Goal: Book appointment/travel/reservation

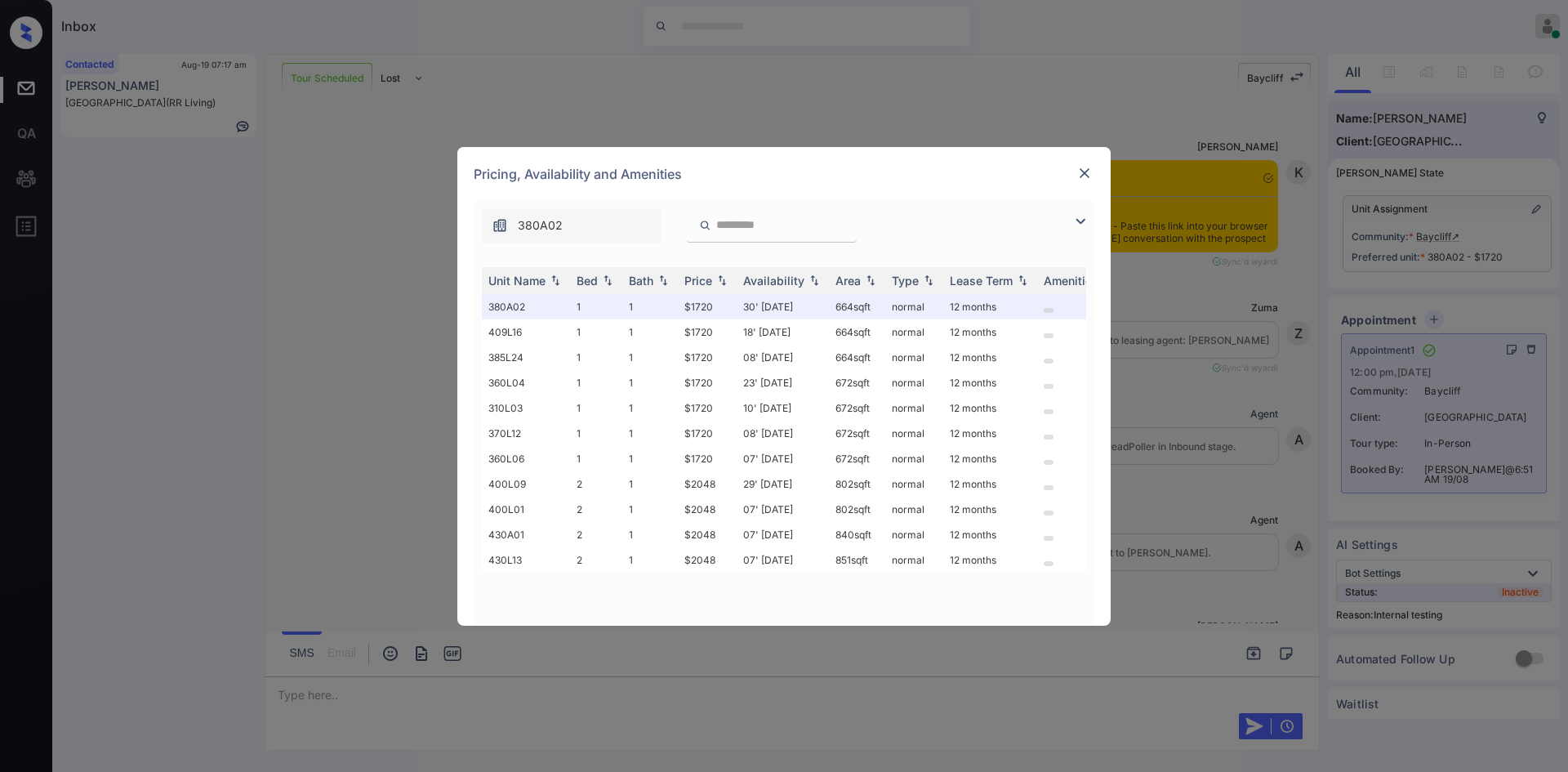
scroll to position [6654, 0]
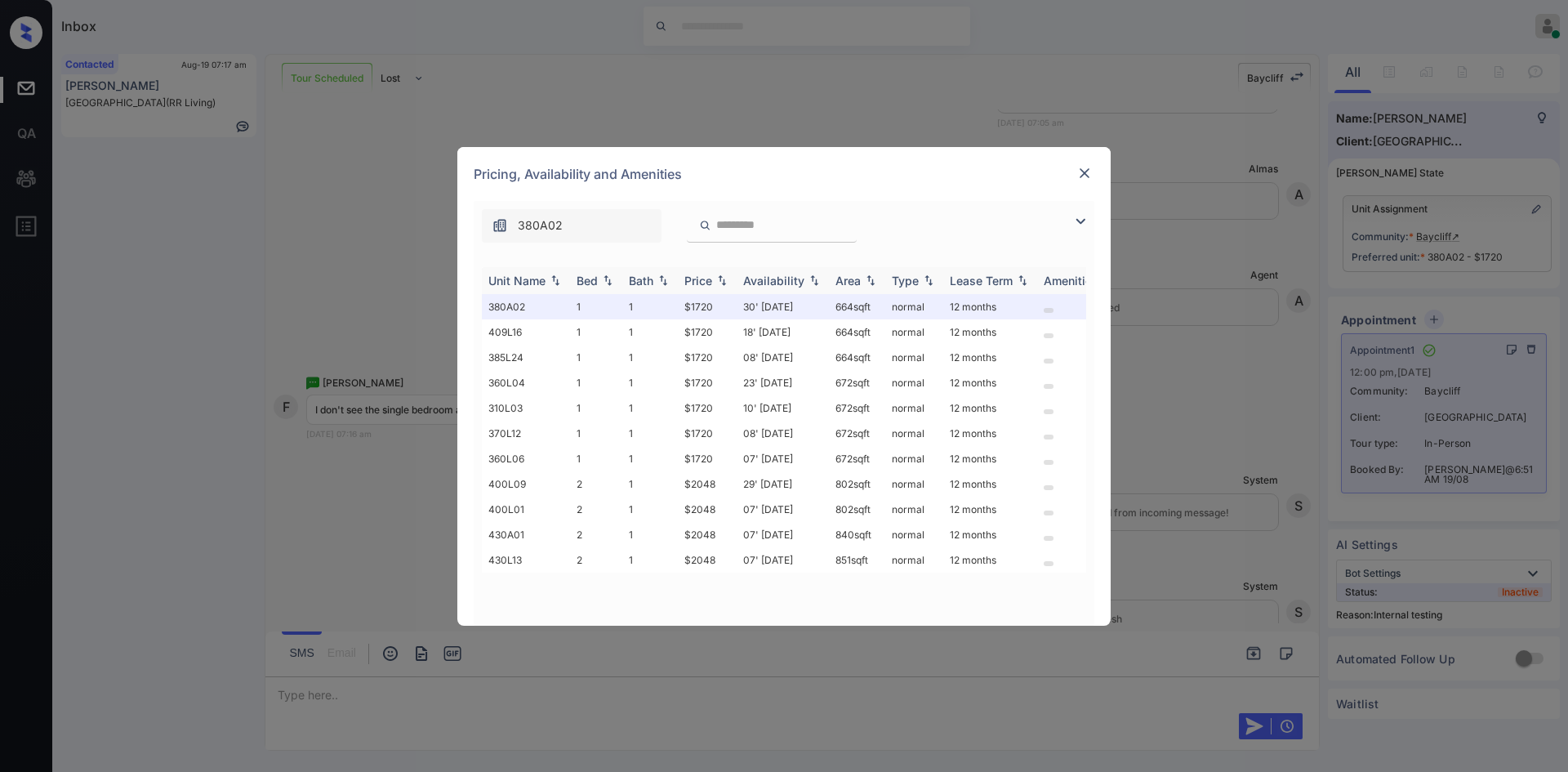
click at [713, 282] on div "Price" at bounding box center [707, 281] width 45 height 14
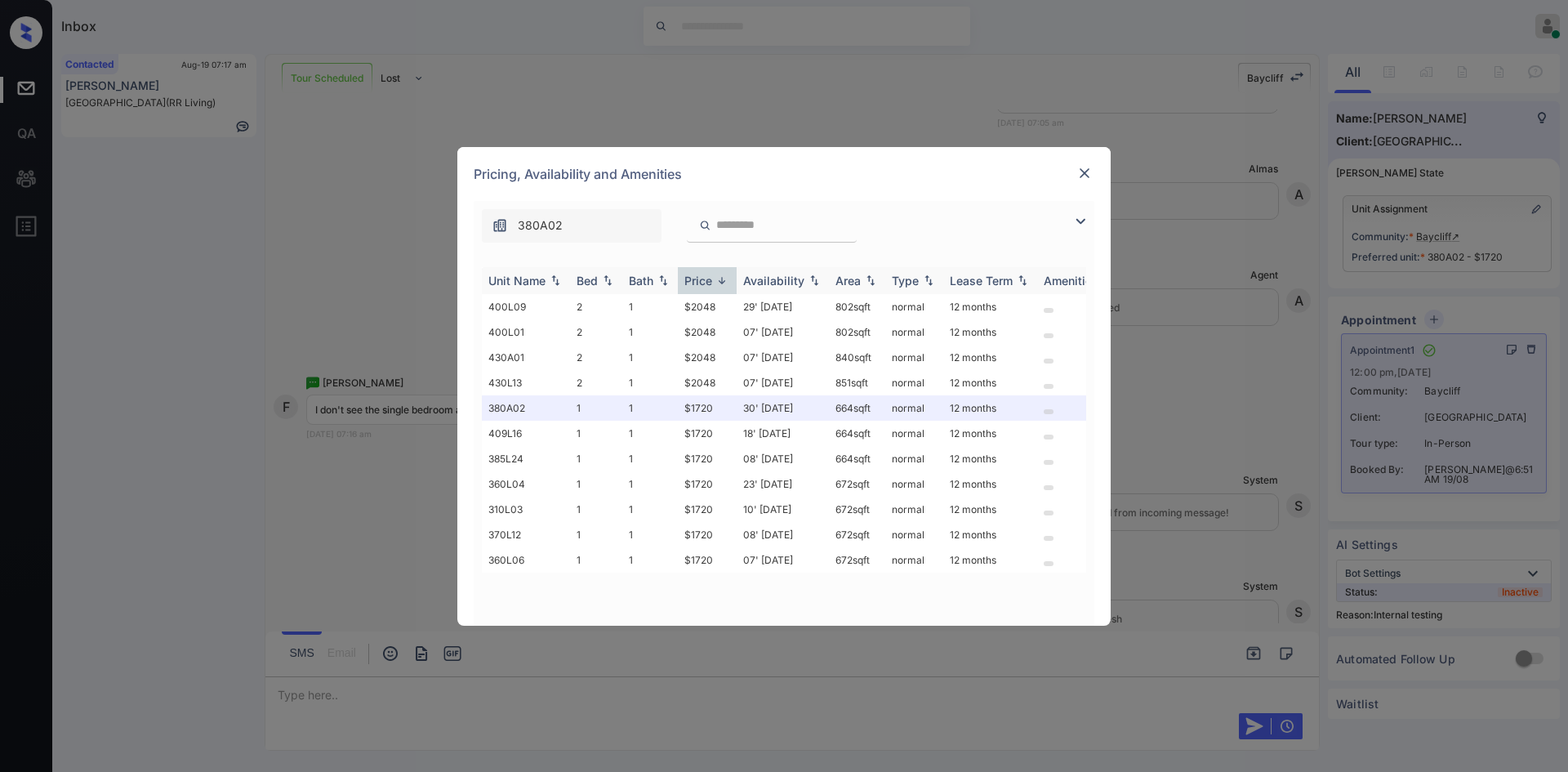
click at [713, 282] on div "Price" at bounding box center [707, 281] width 45 height 14
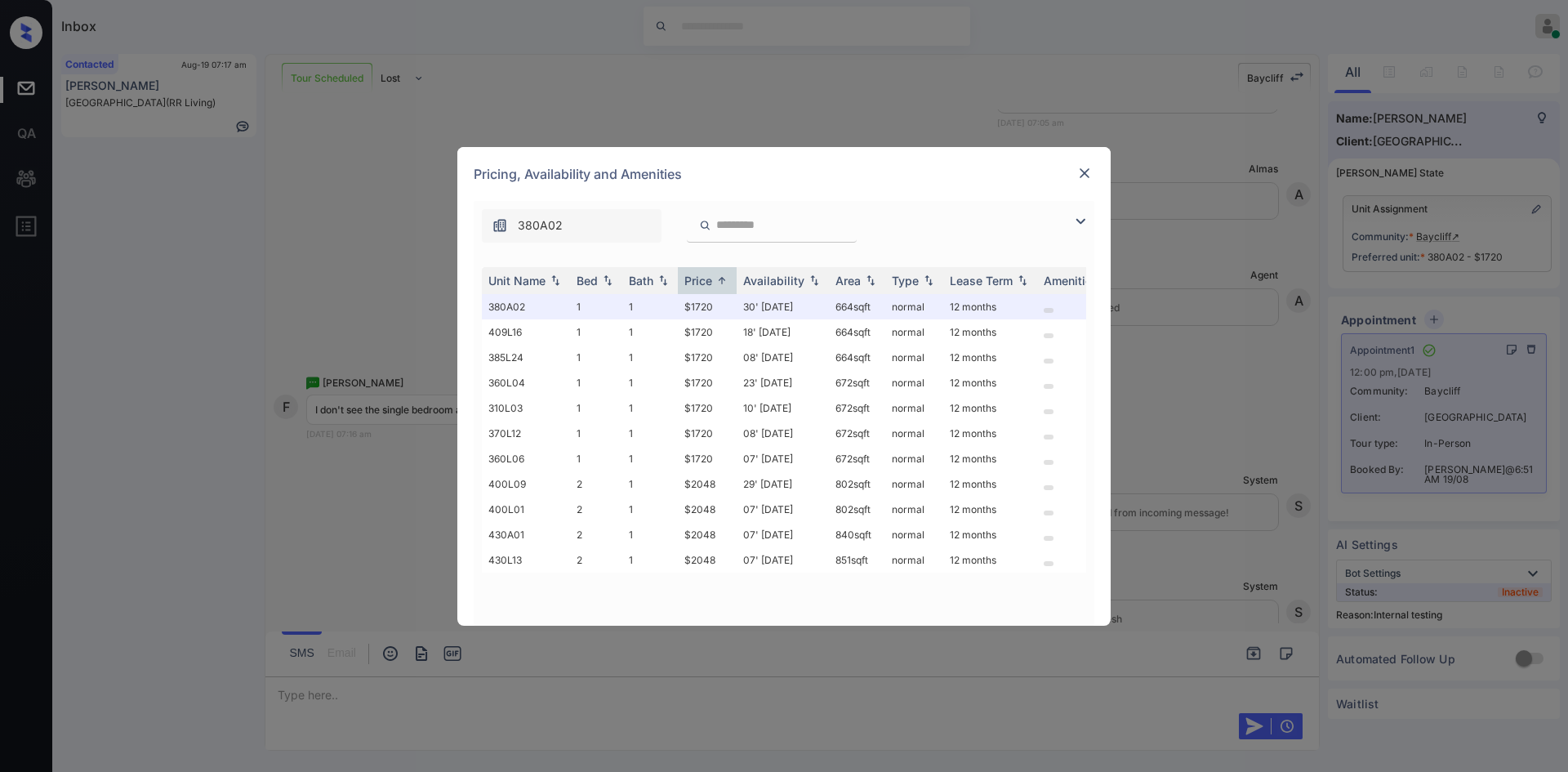
click at [1078, 175] on img at bounding box center [1084, 173] width 16 height 16
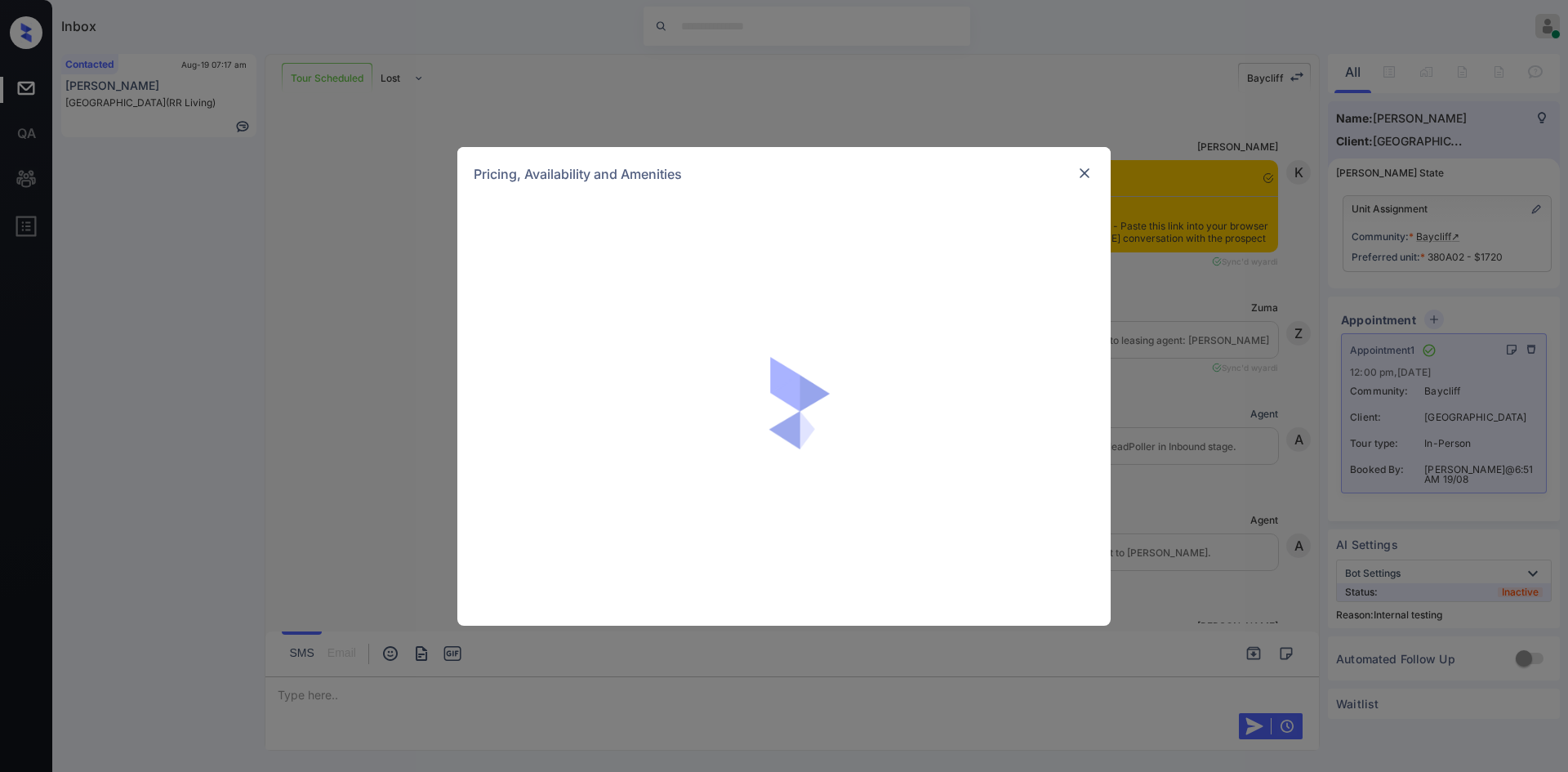
scroll to position [6763, 0]
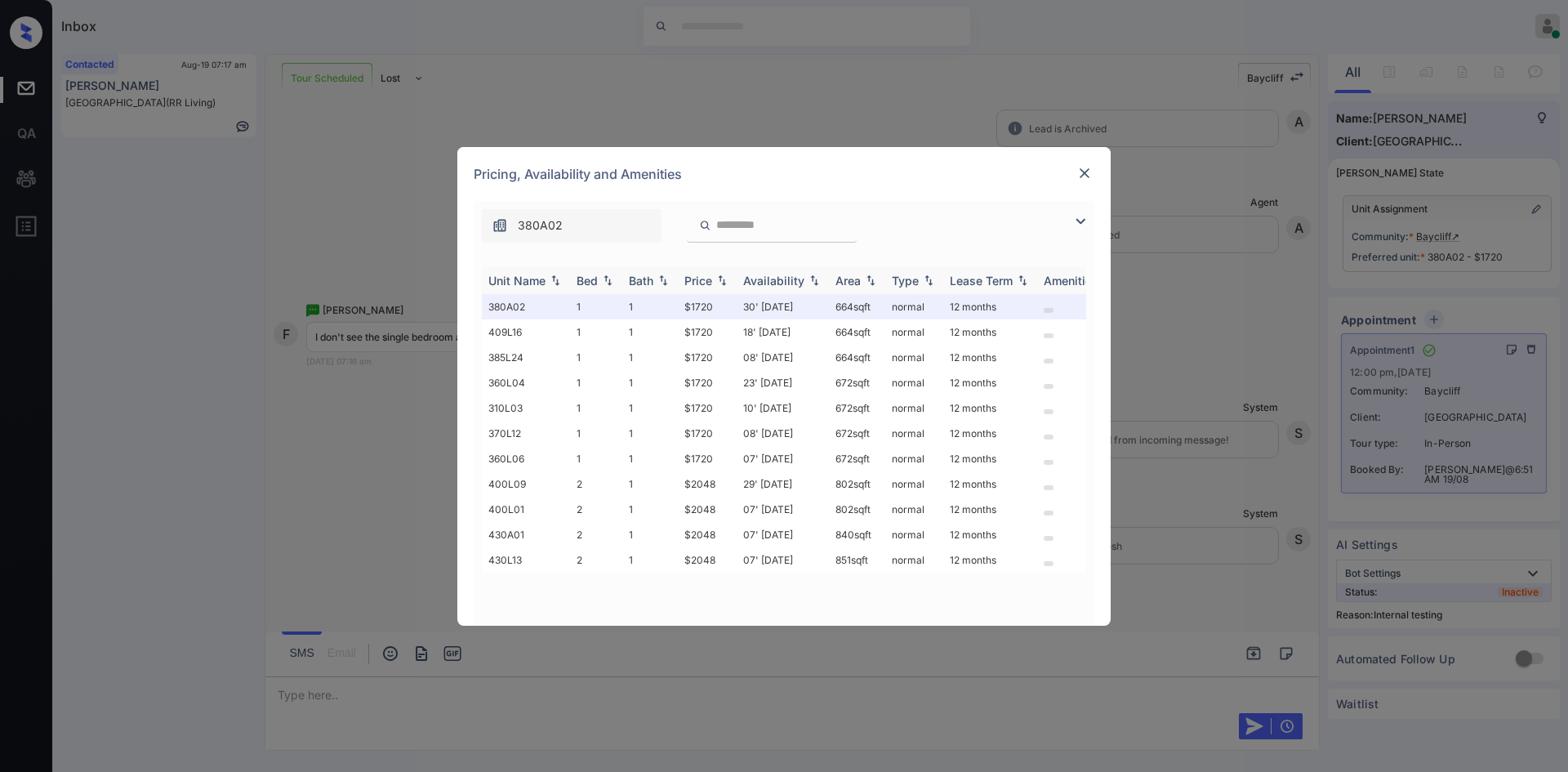
click at [699, 292] on th "Price" at bounding box center [707, 281] width 59 height 27
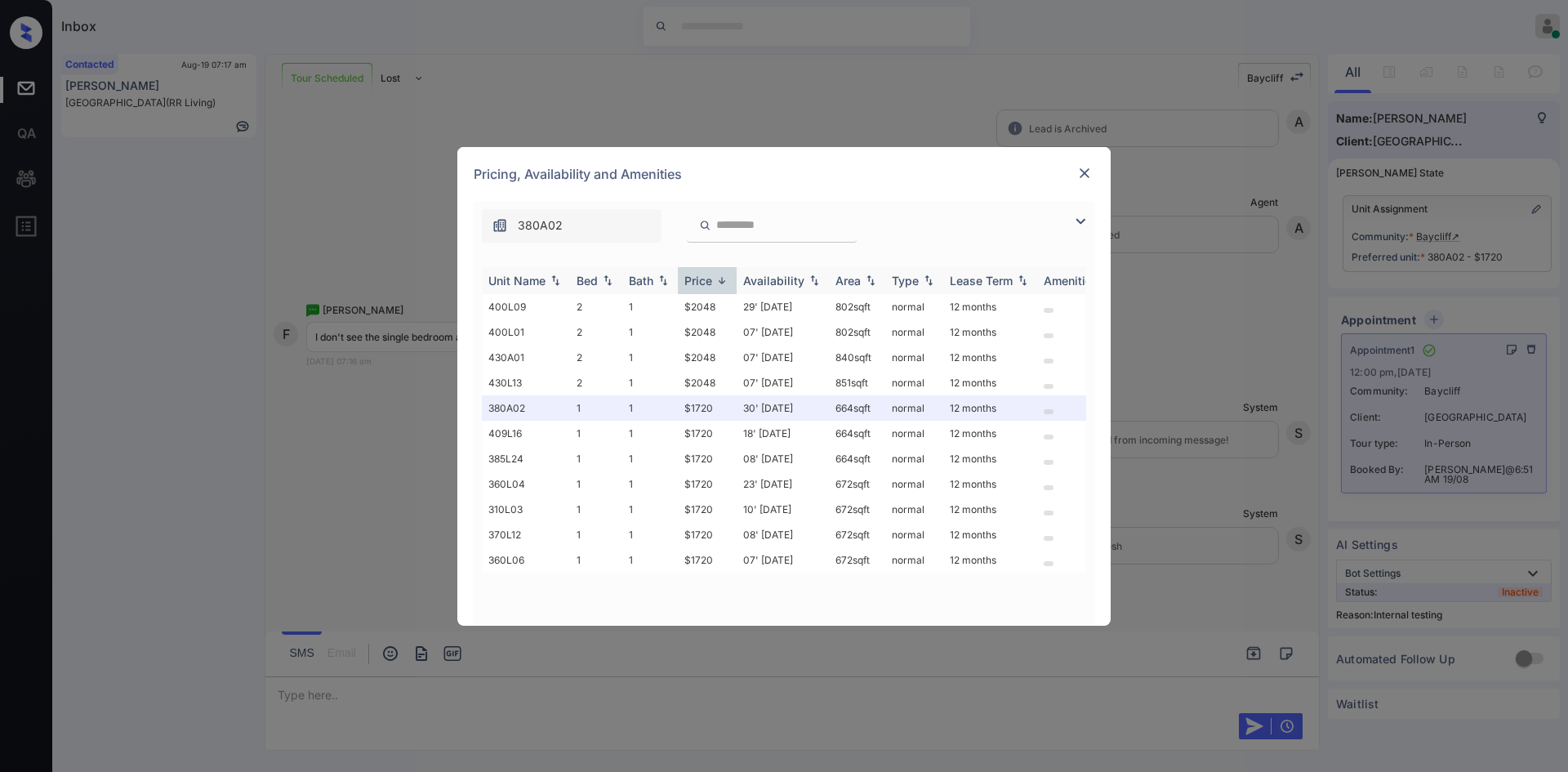
click at [699, 292] on th "Price" at bounding box center [707, 281] width 59 height 27
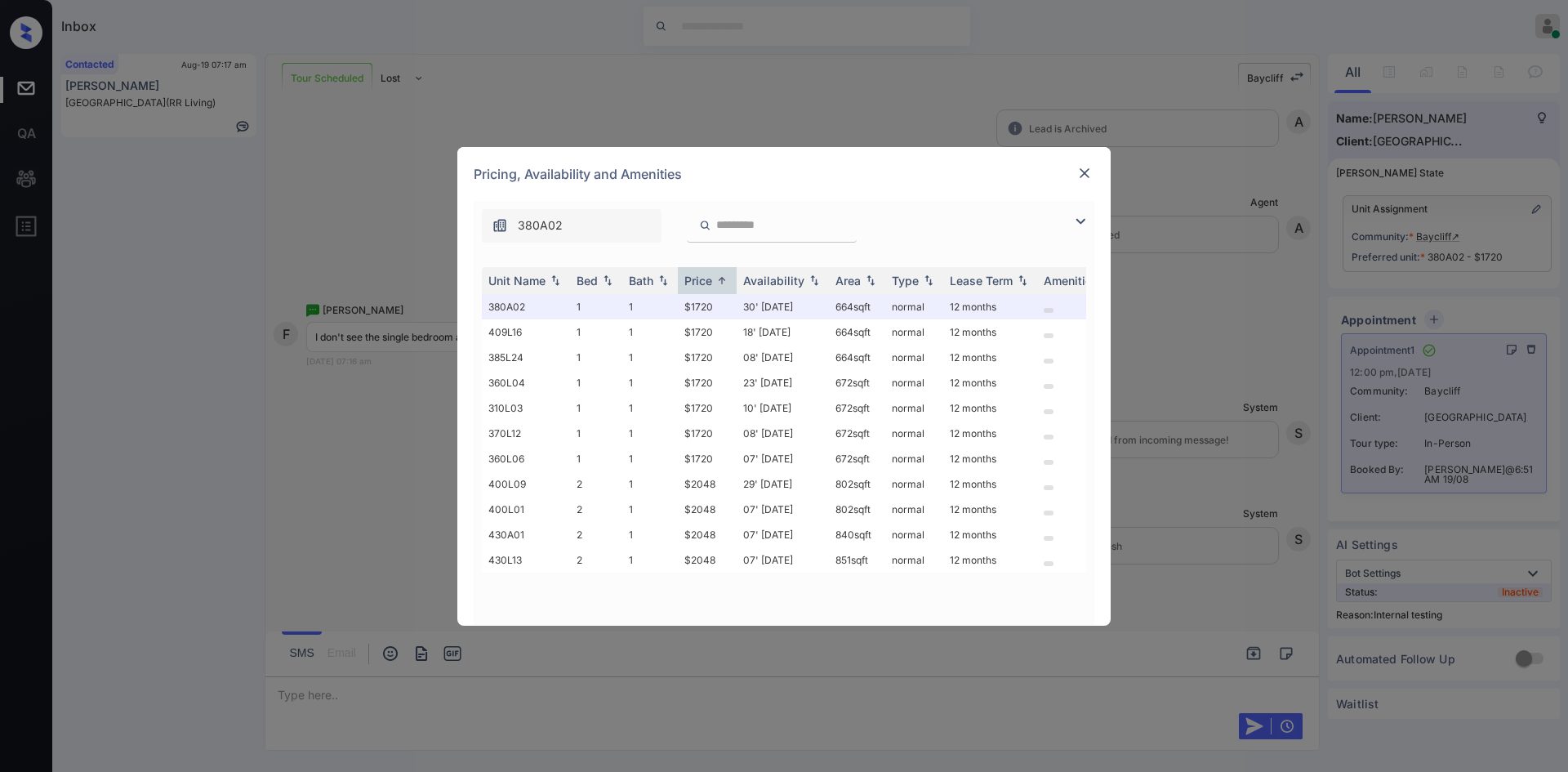
click at [1080, 168] on img at bounding box center [1084, 173] width 16 height 16
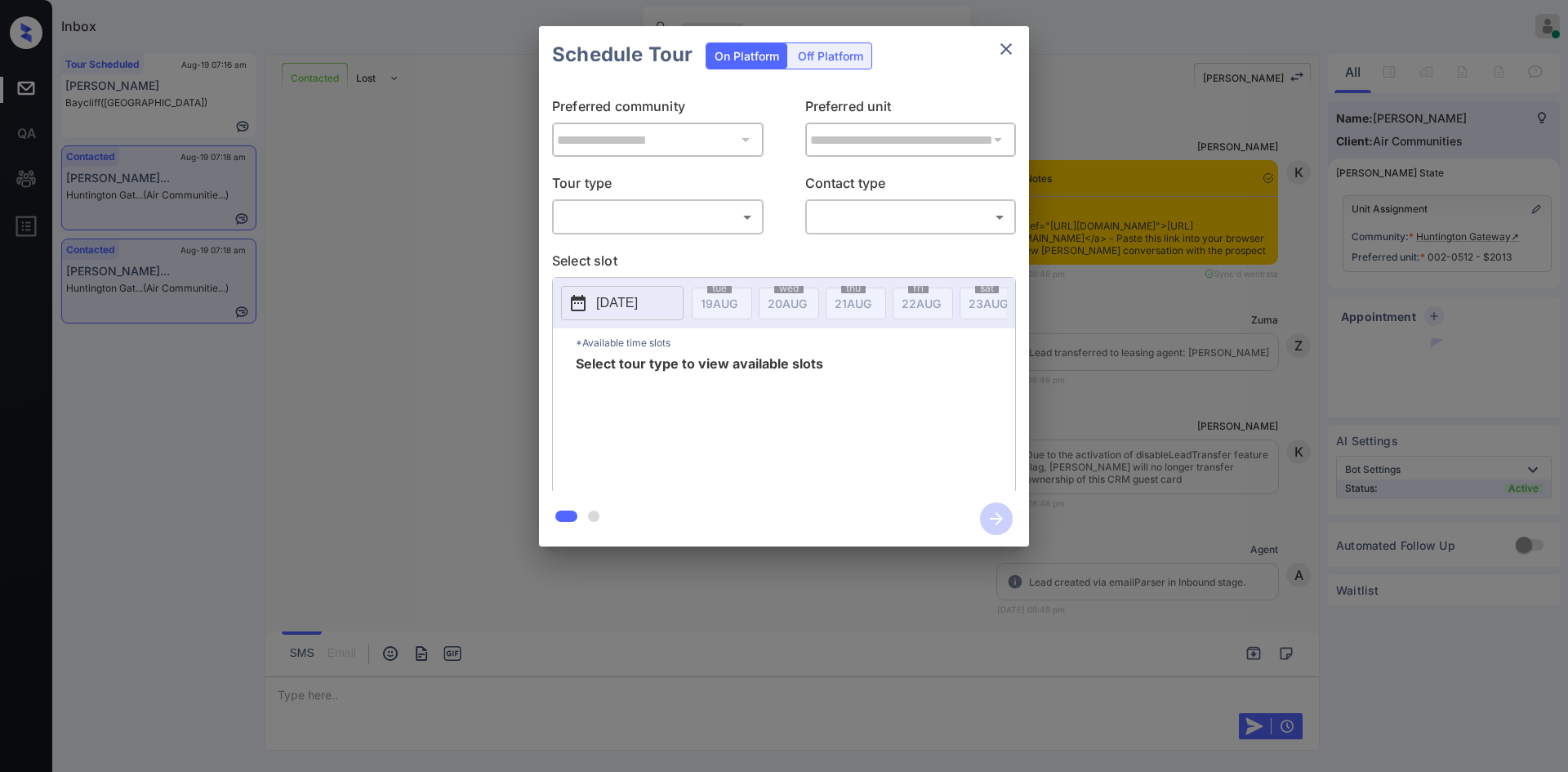
scroll to position [1823, 0]
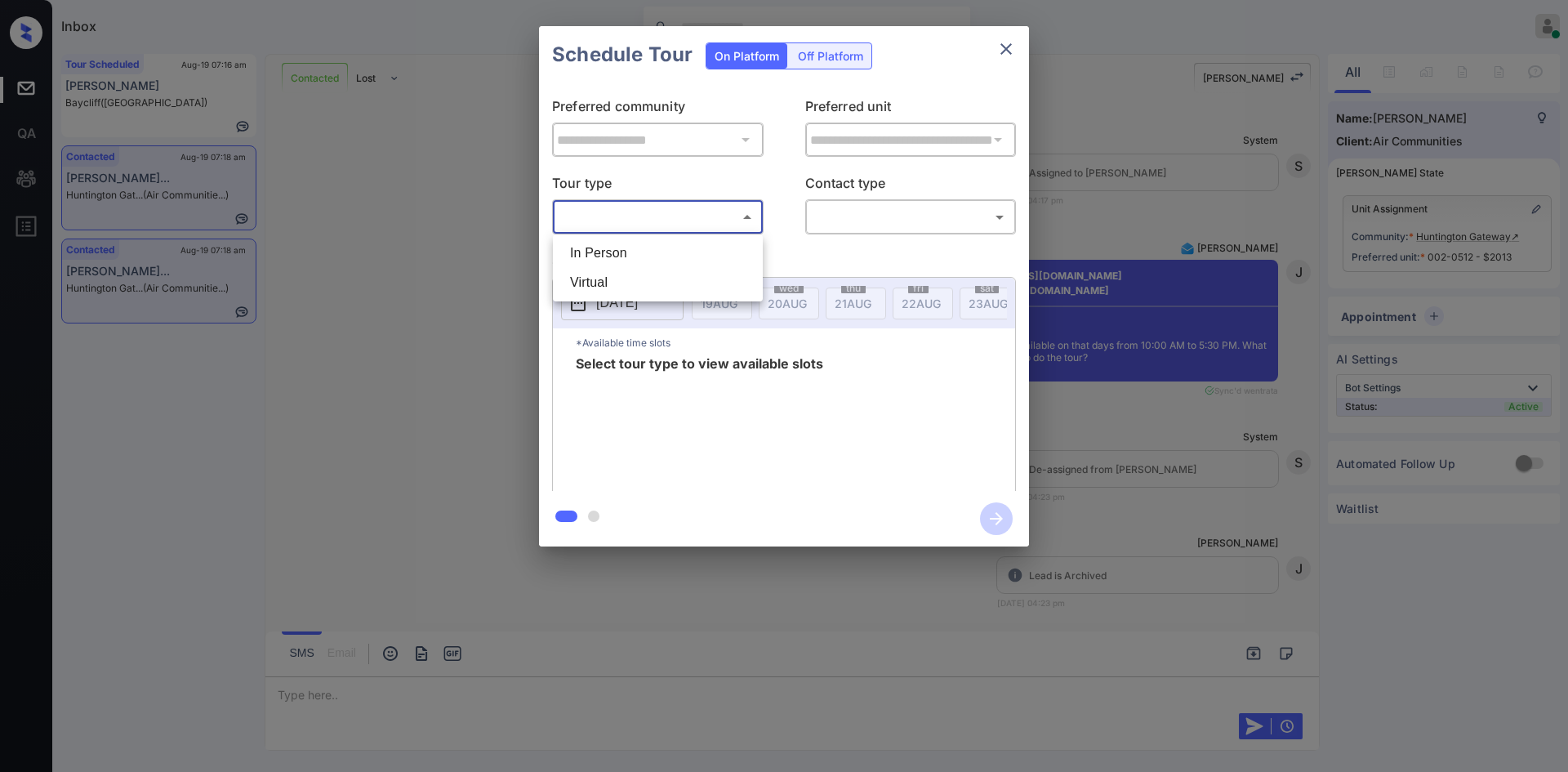
click at [702, 213] on body "Inbox Mukesh Online Set yourself offline Set yourself on break Profile Switch t…" at bounding box center [784, 386] width 1568 height 772
click at [654, 242] on li "In Person" at bounding box center [658, 252] width 201 height 29
type input "********"
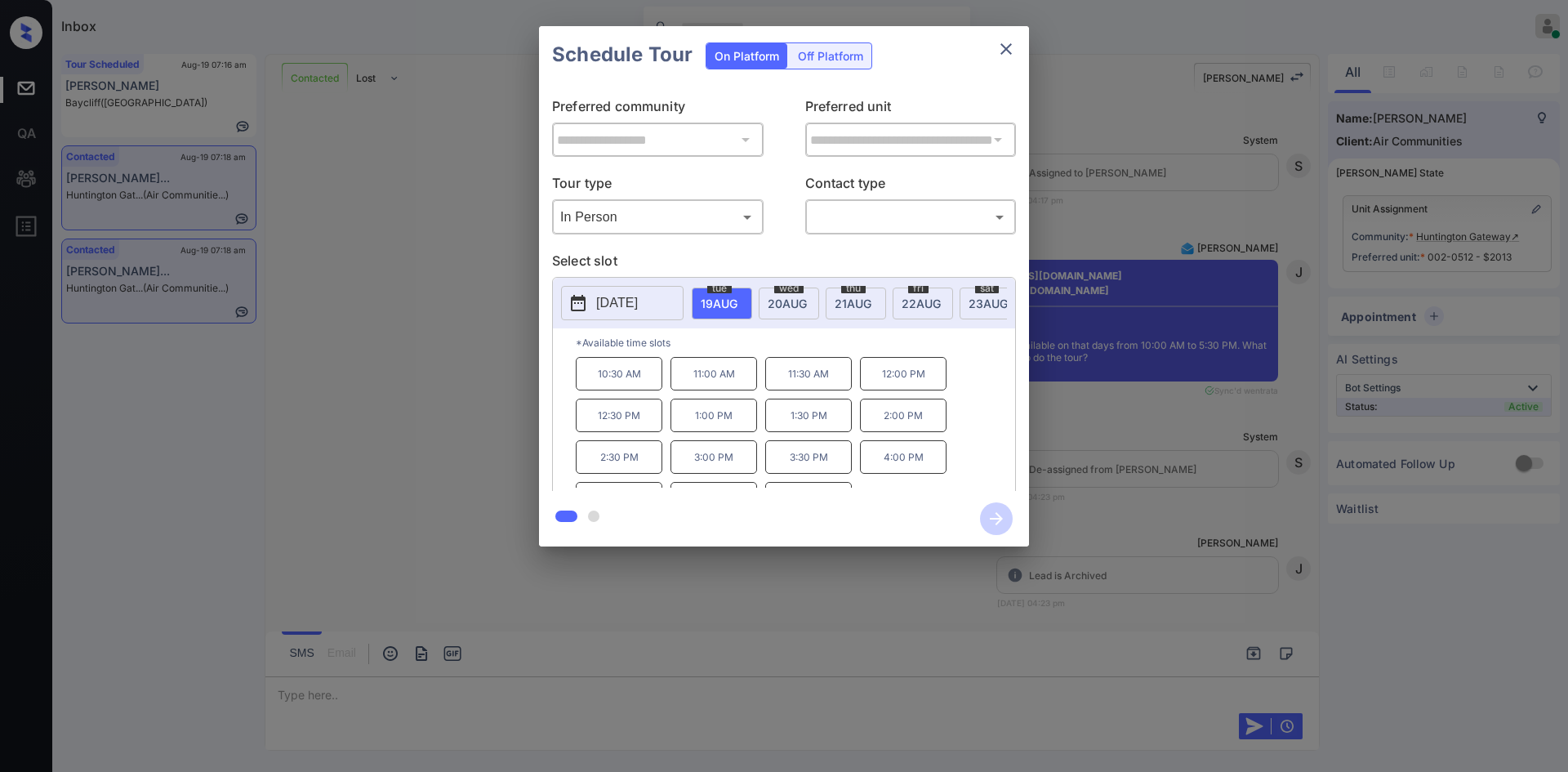
click at [667, 306] on button "[DATE]" at bounding box center [621, 303] width 122 height 34
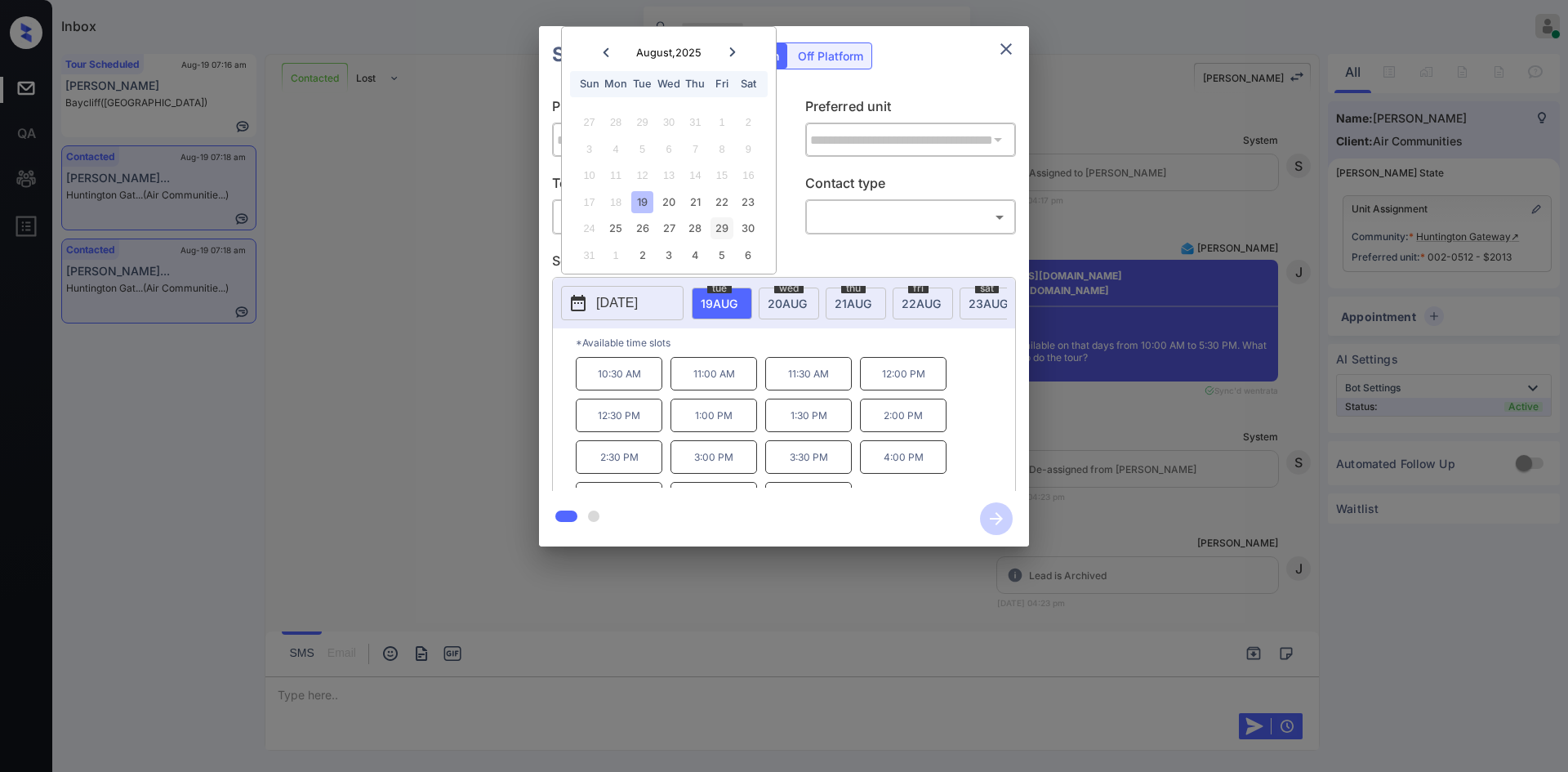
click at [717, 226] on div "29" at bounding box center [721, 228] width 22 height 22
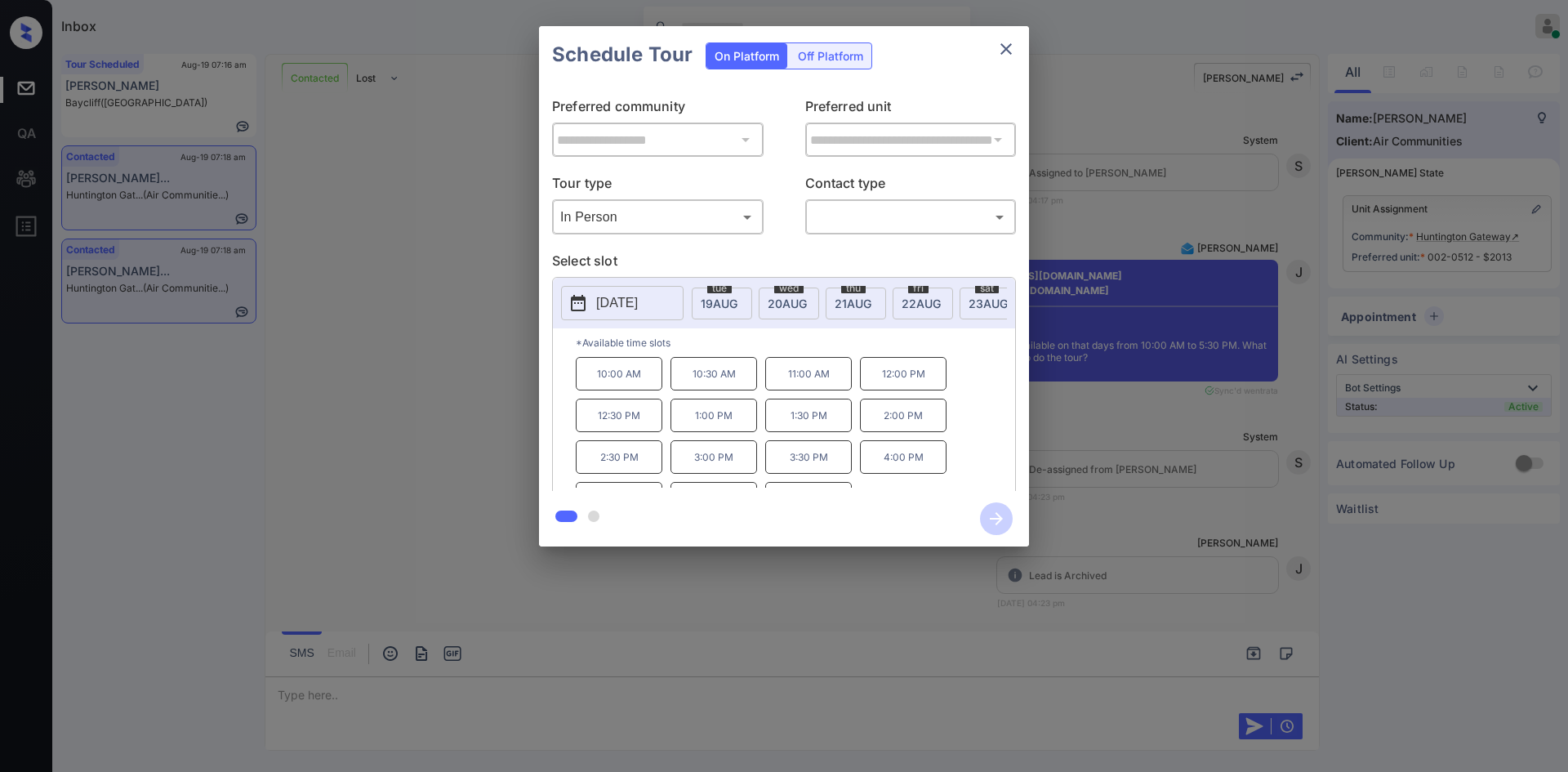
click at [443, 355] on div "**********" at bounding box center [784, 286] width 1568 height 572
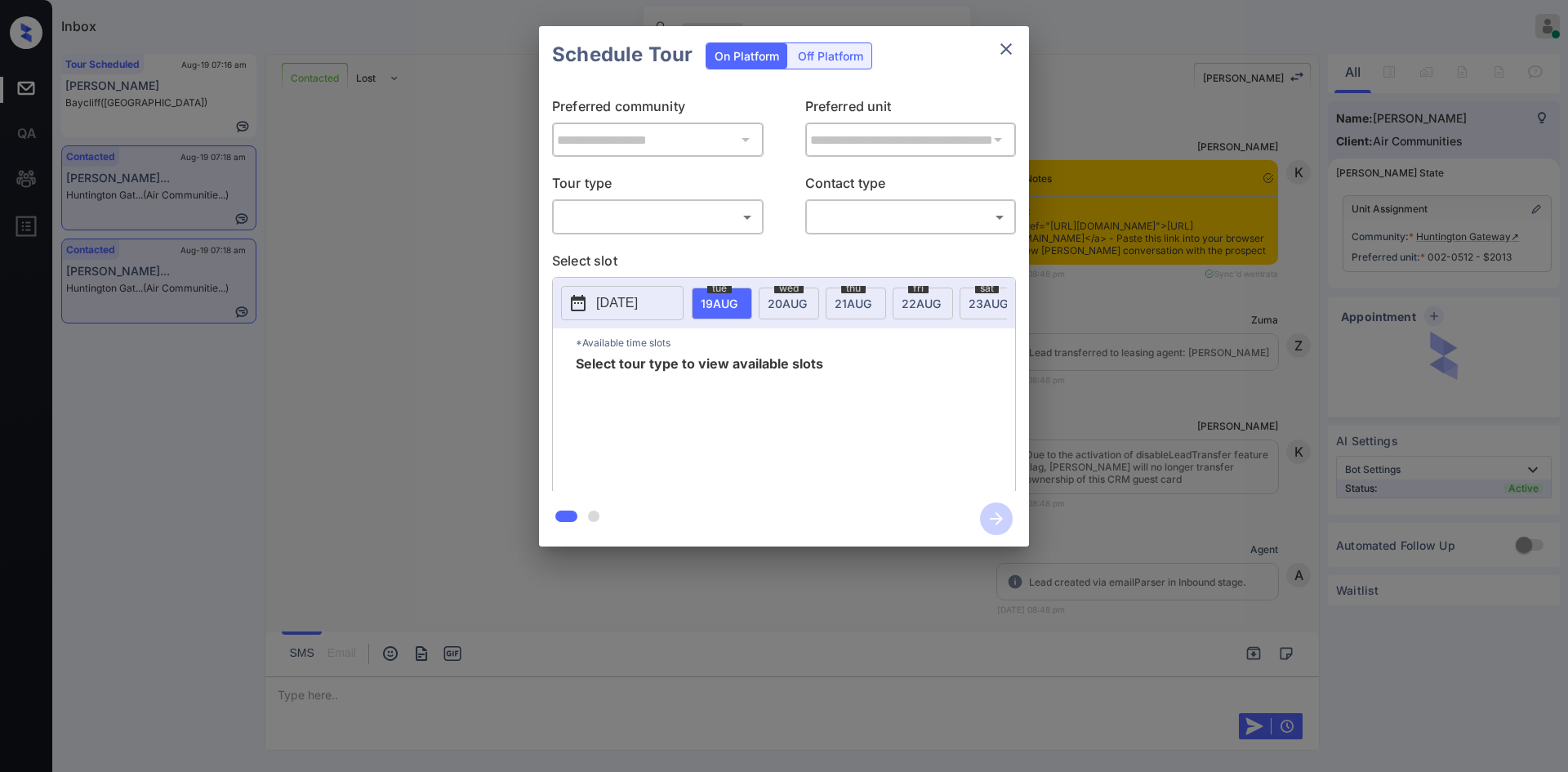
scroll to position [4053, 0]
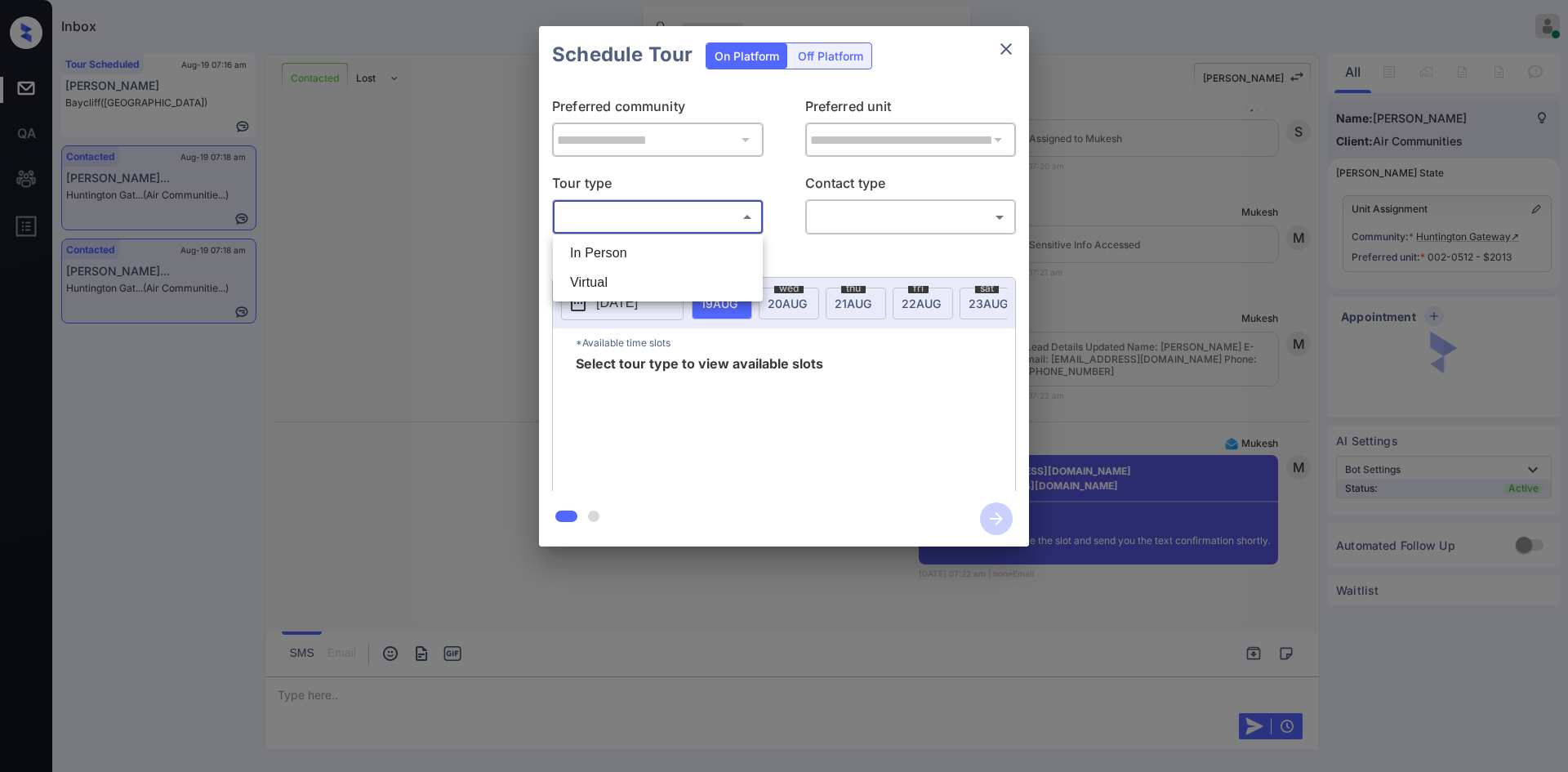
click at [729, 207] on body "Inbox Mukesh Online Set yourself offline Set yourself on break Profile Switch t…" at bounding box center [784, 386] width 1568 height 772
click at [607, 250] on li "In Person" at bounding box center [658, 252] width 201 height 29
type input "********"
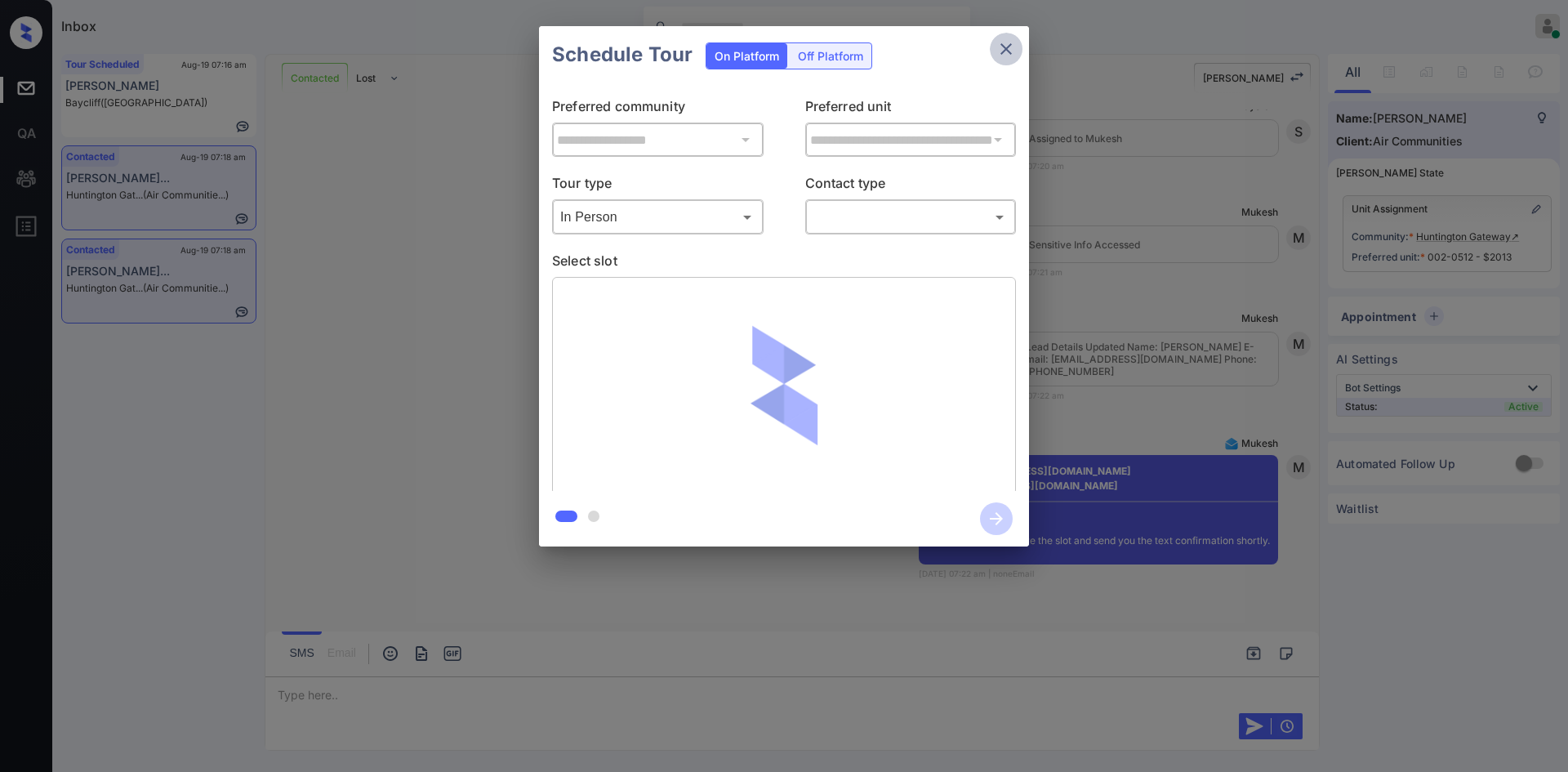
click at [1005, 45] on icon "close" at bounding box center [1006, 49] width 20 height 20
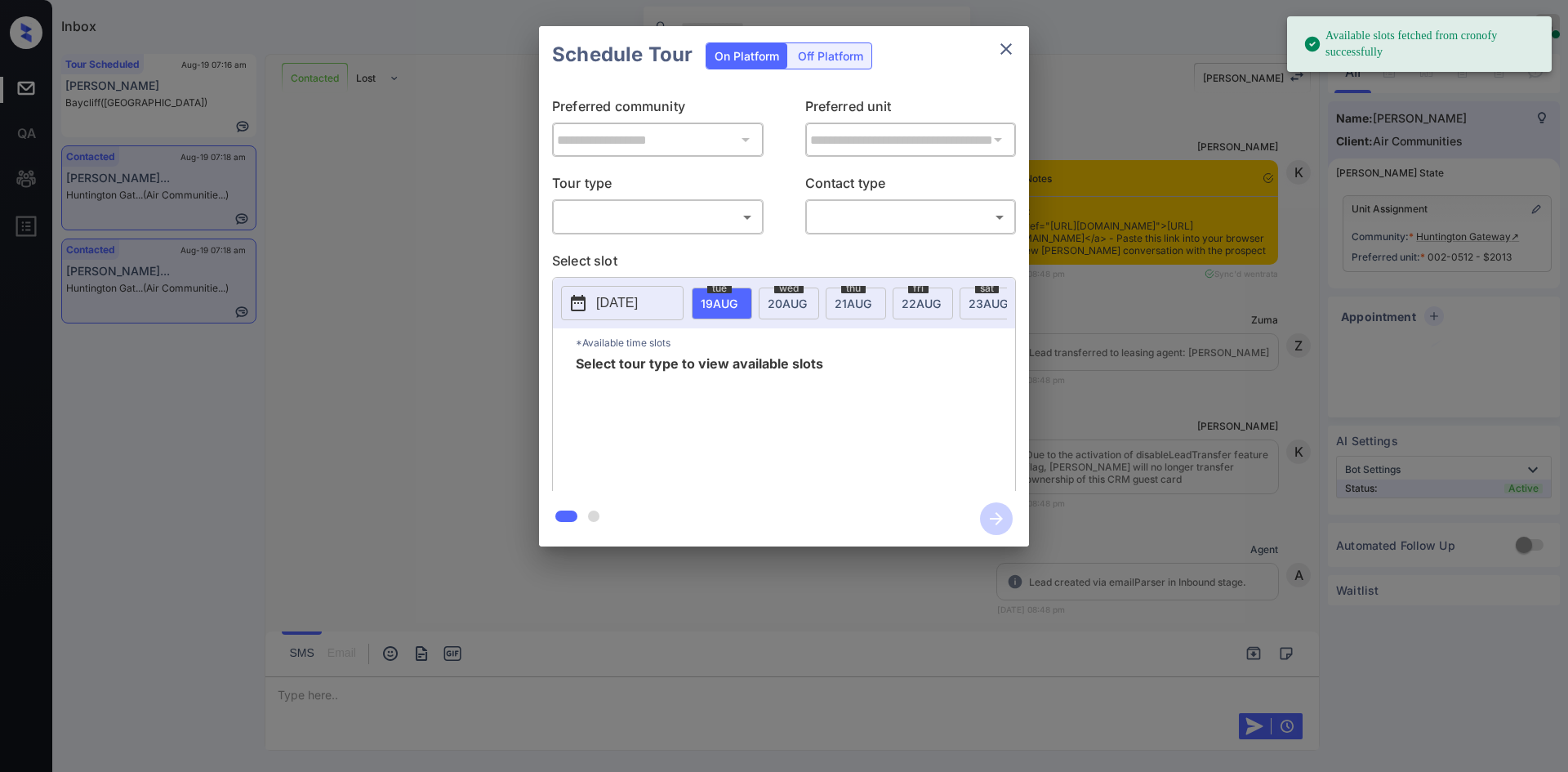
scroll to position [2441, 0]
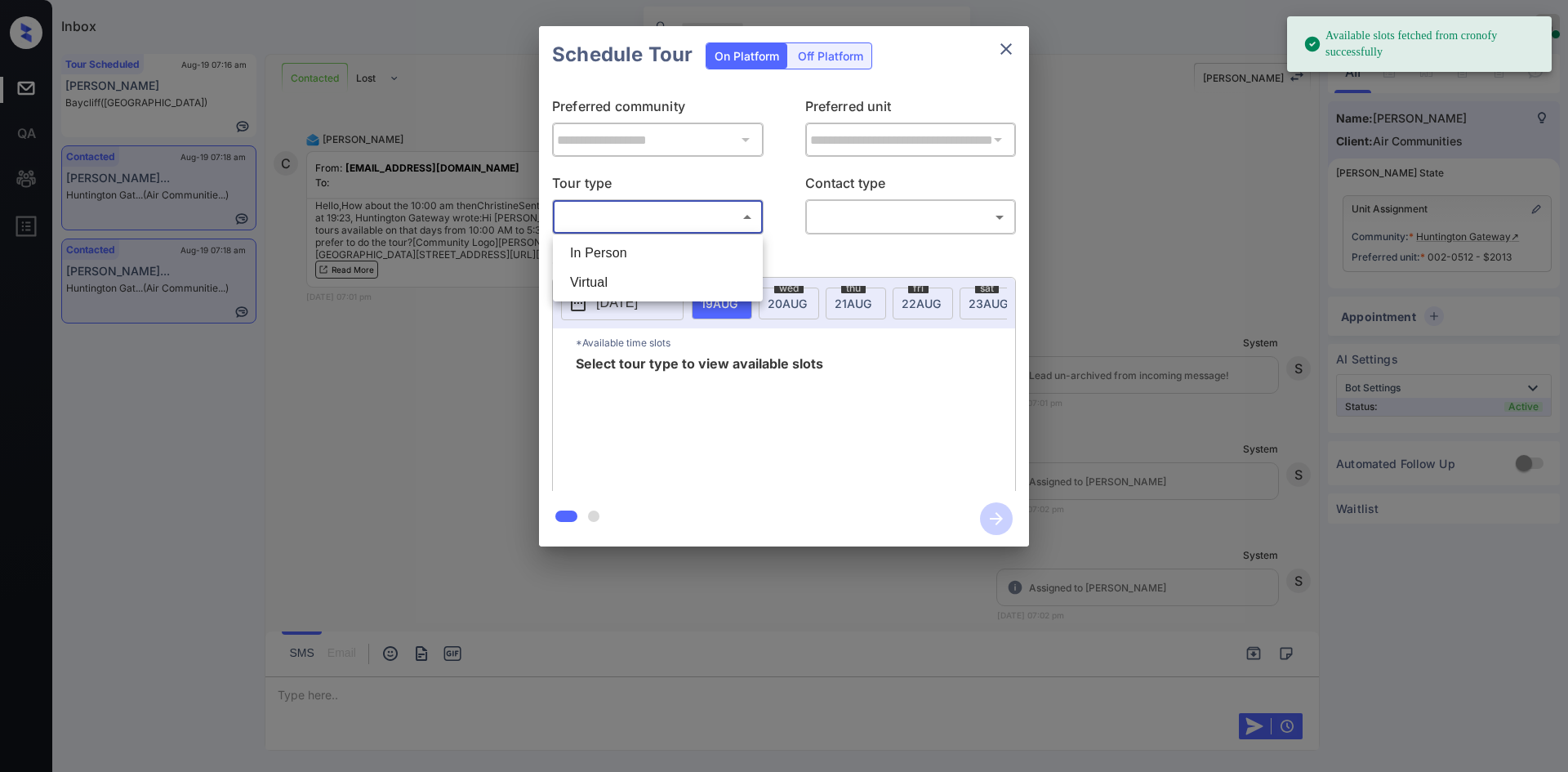
click at [681, 213] on body "Available slots fetched from cronofy successfully Inbox Mukesh Online Set yours…" at bounding box center [784, 386] width 1568 height 772
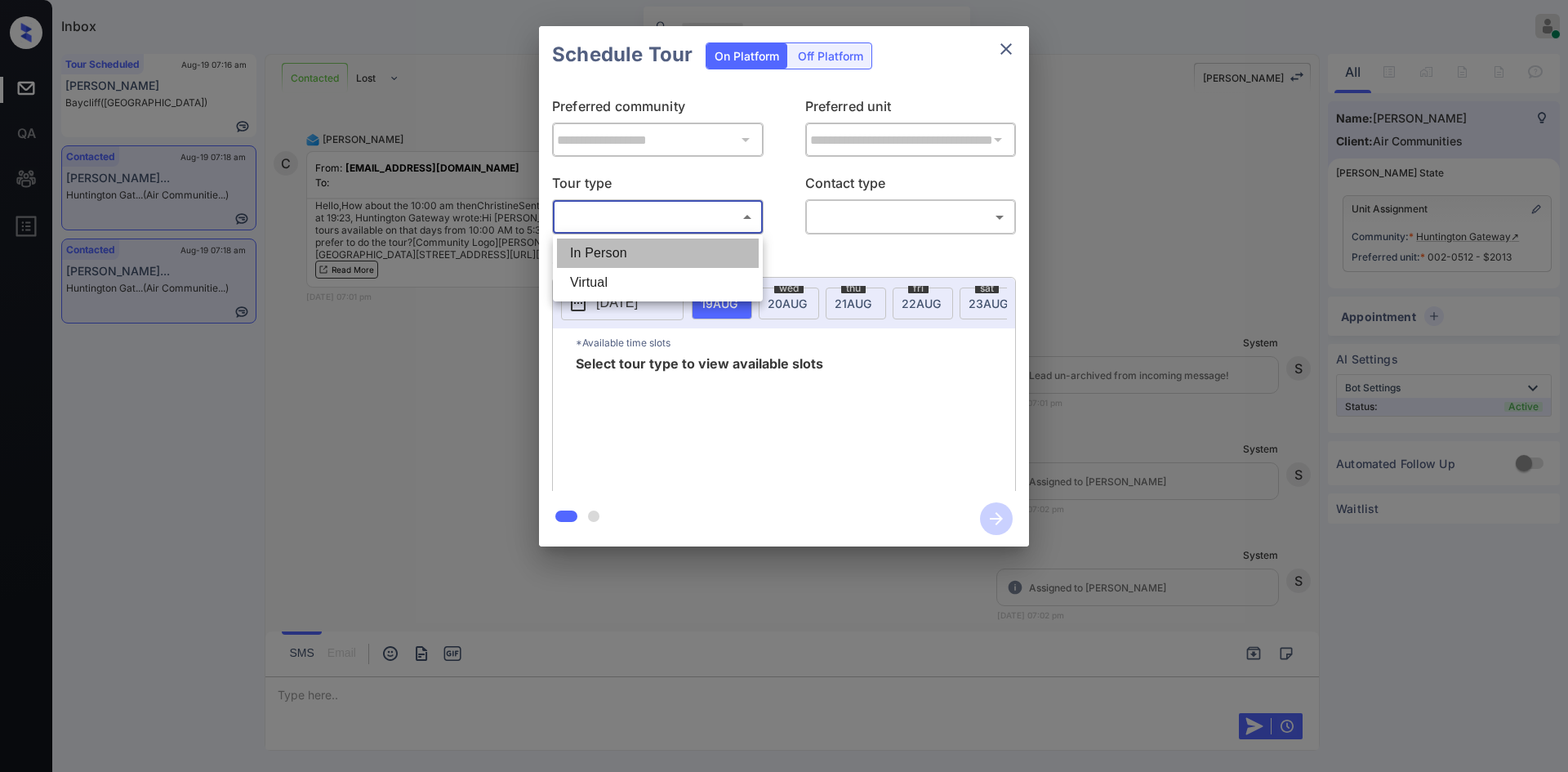
click at [620, 248] on li "In Person" at bounding box center [658, 252] width 201 height 29
type input "********"
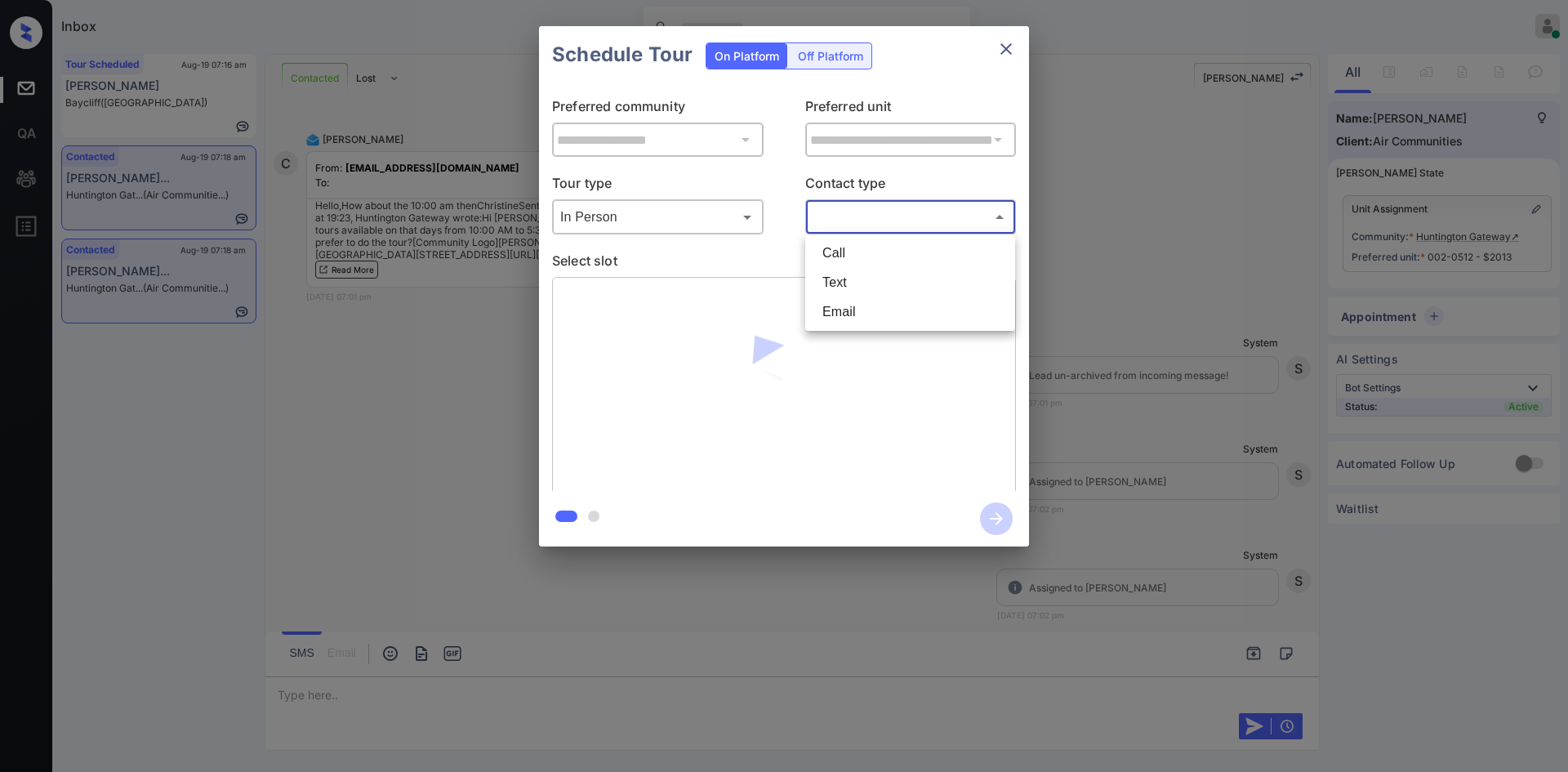
click at [865, 221] on body "Inbox Mukesh Online Set yourself offline Set yourself on break Profile Switch t…" at bounding box center [784, 386] width 1568 height 772
click at [850, 283] on li "Text" at bounding box center [910, 282] width 201 height 29
type input "****"
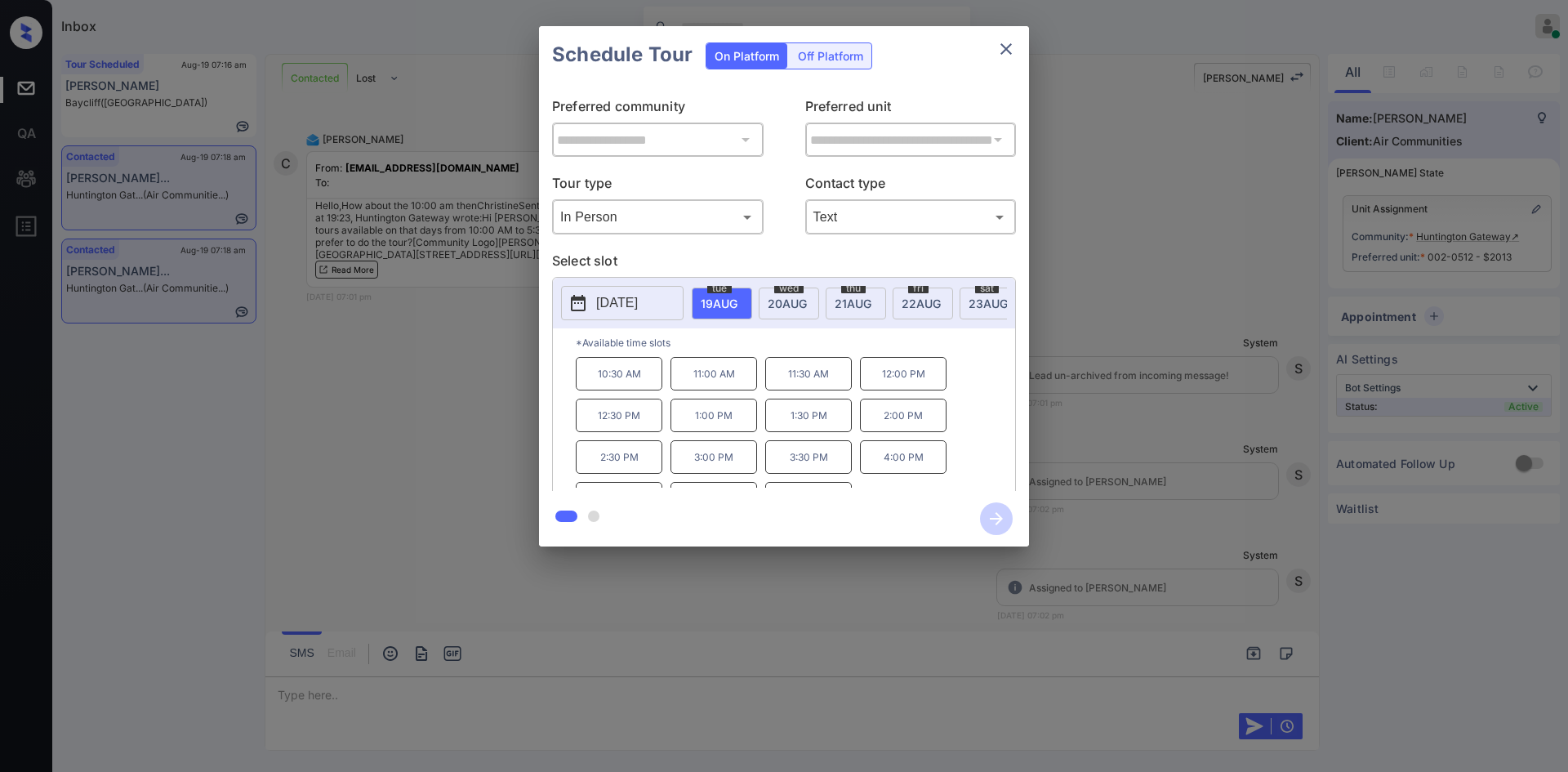
click at [635, 293] on p "[DATE]" at bounding box center [617, 303] width 42 height 20
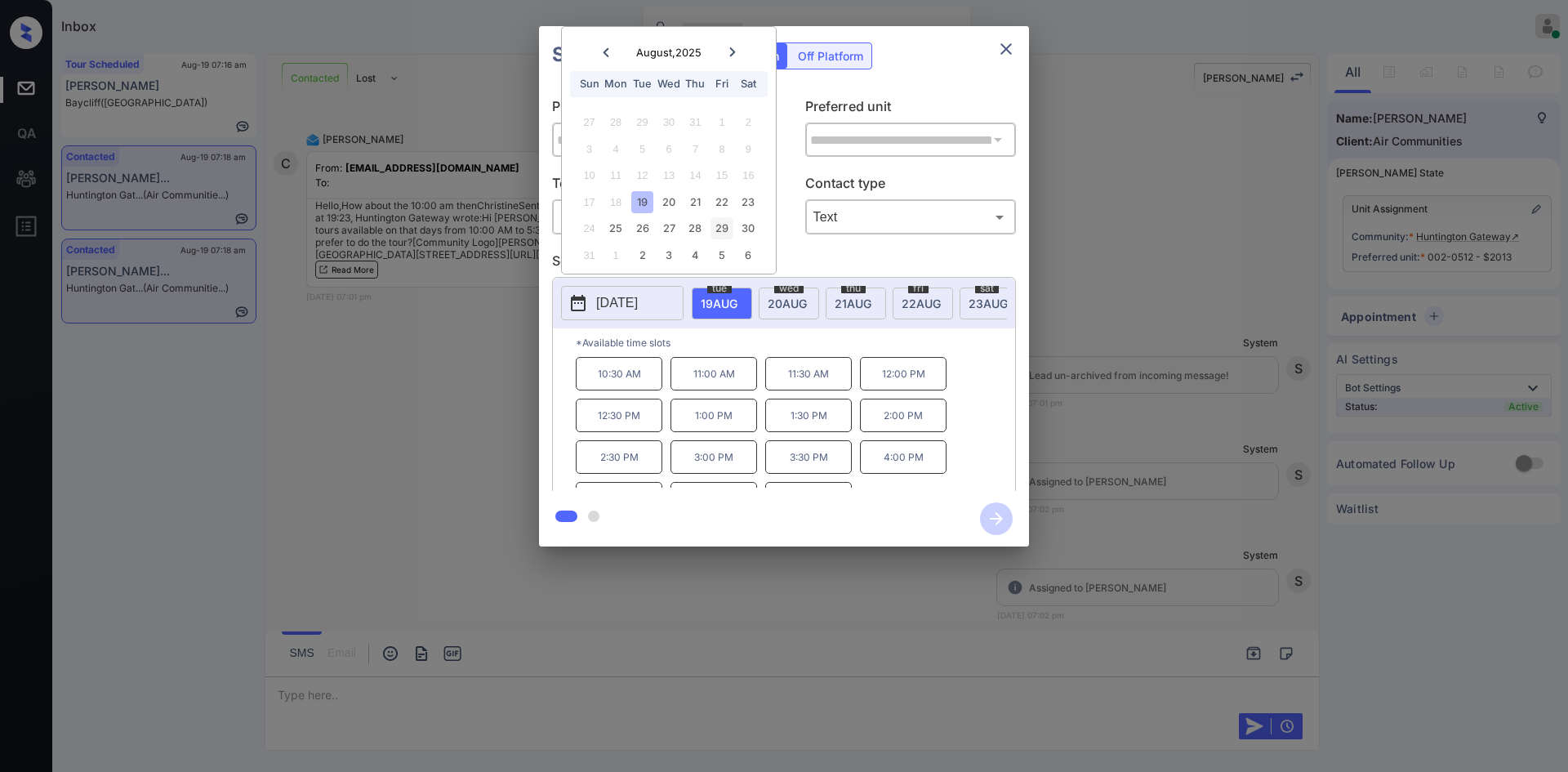
click at [718, 228] on div "29" at bounding box center [721, 228] width 22 height 22
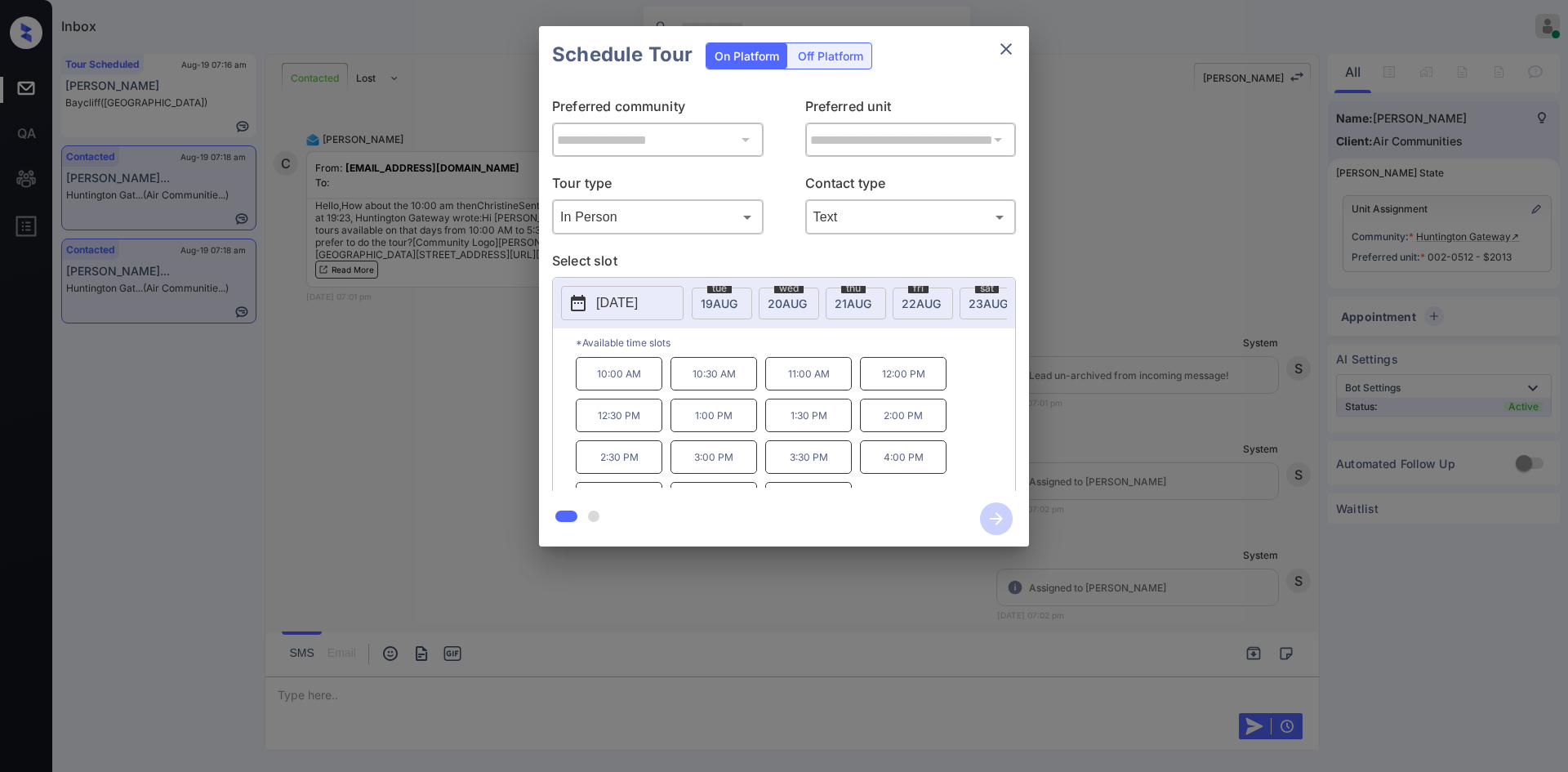
click at [619, 376] on p "10:00 AM" at bounding box center [619, 374] width 86 height 34
click at [994, 518] on icon "button" at bounding box center [996, 518] width 13 height 13
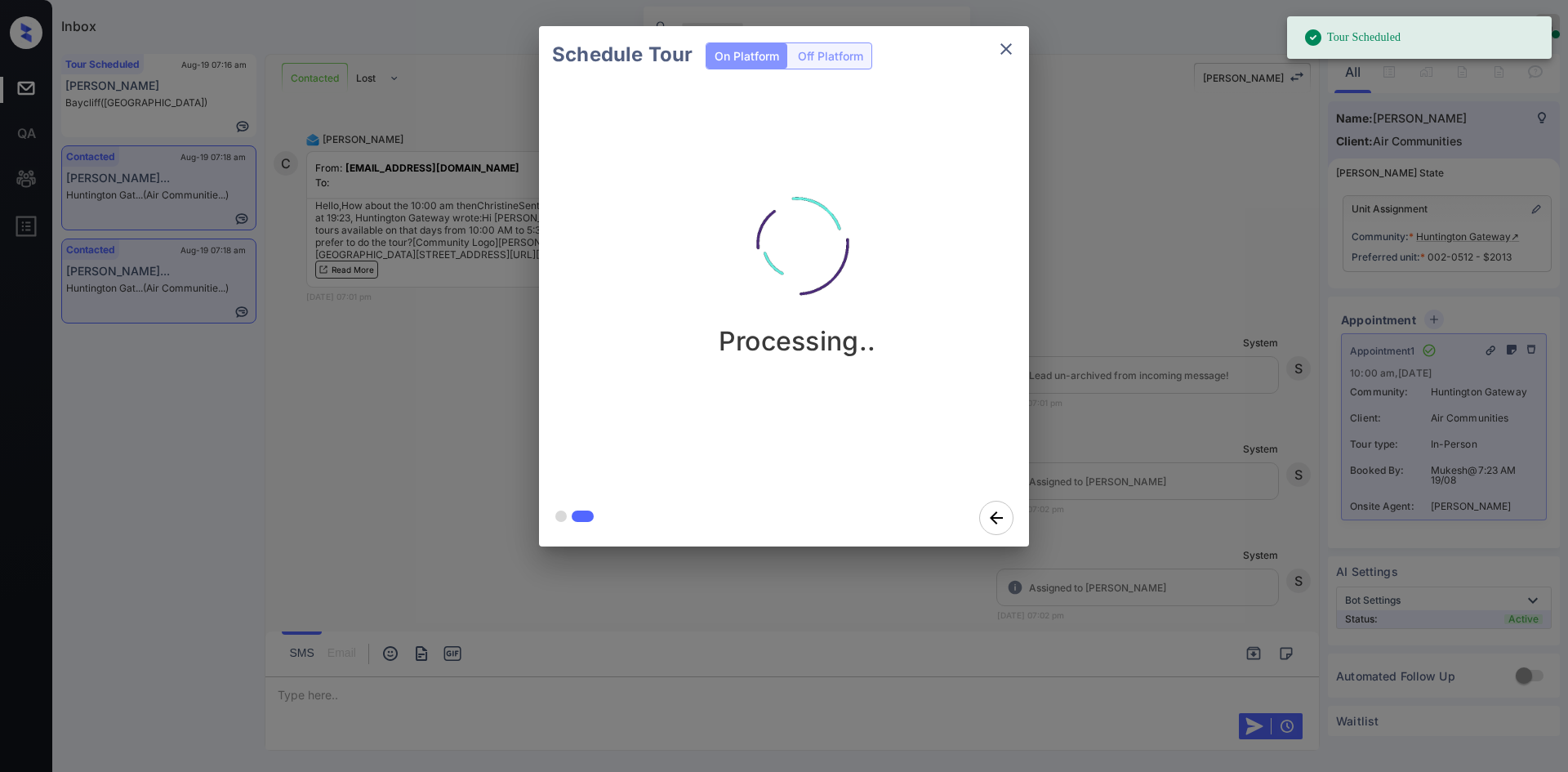
click at [1161, 289] on div "Schedule Tour On Platform Off Platform Processing.." at bounding box center [784, 286] width 1568 height 572
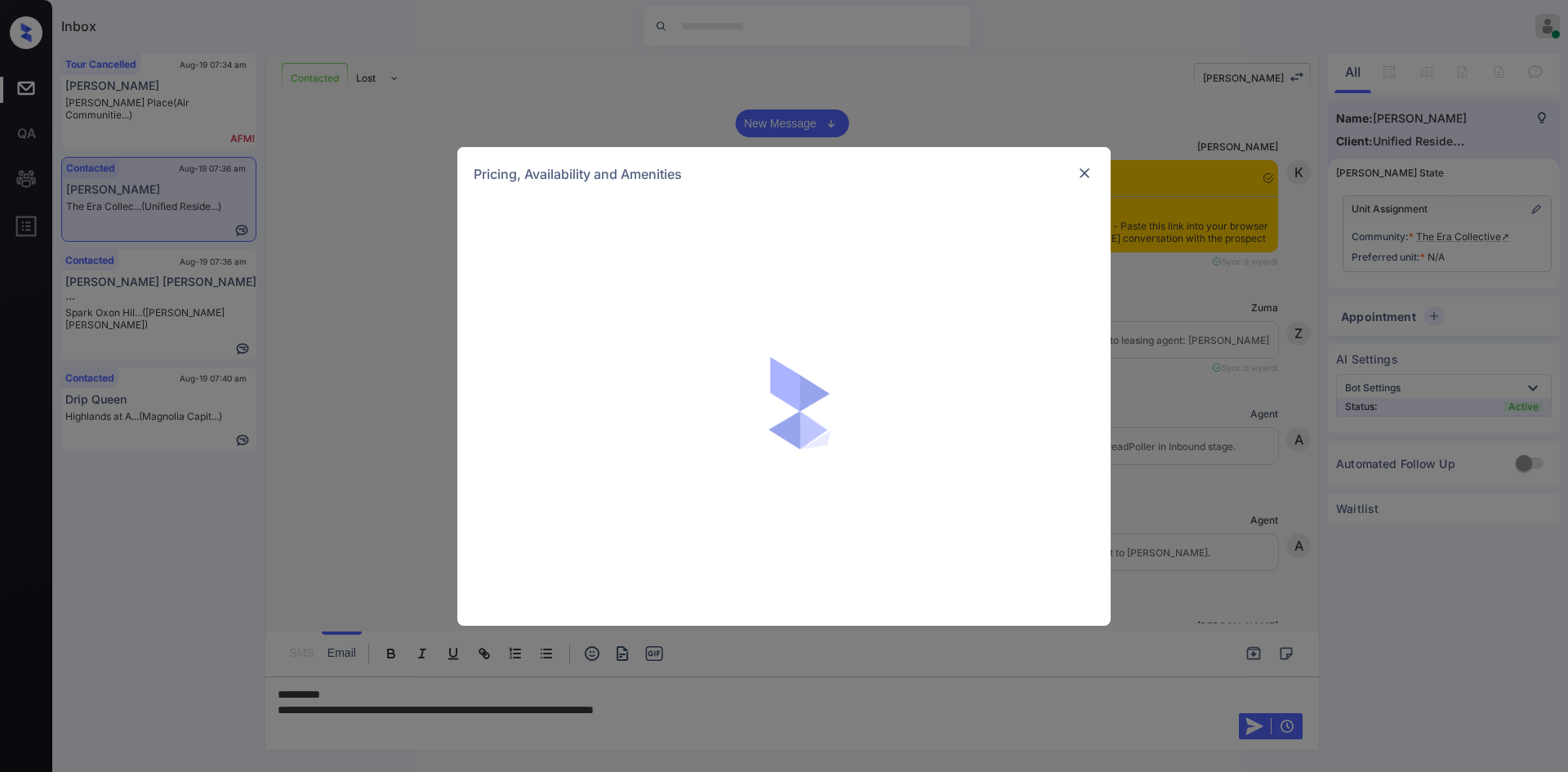
scroll to position [1682, 0]
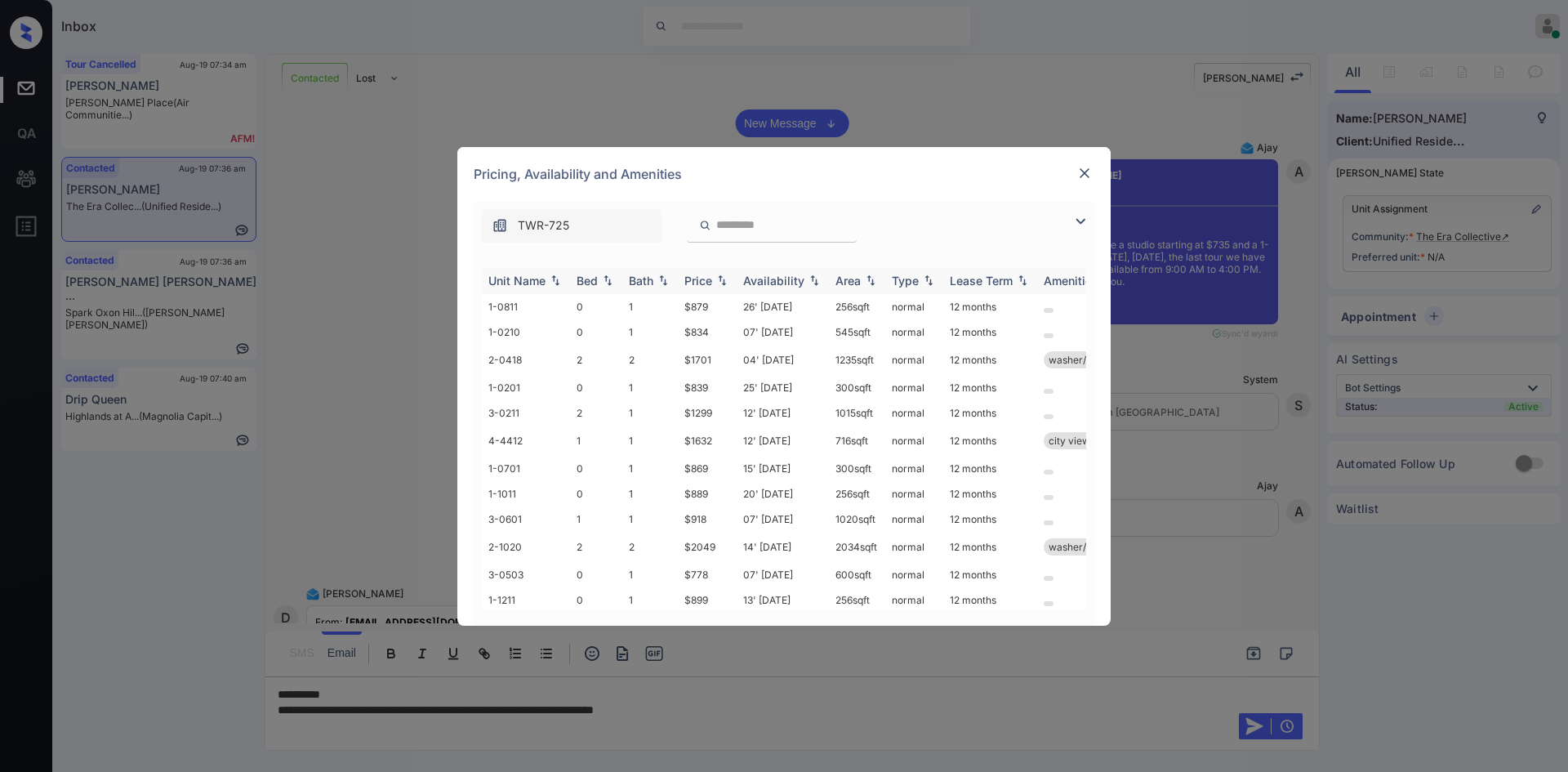
click at [705, 283] on div "Price" at bounding box center [698, 281] width 28 height 14
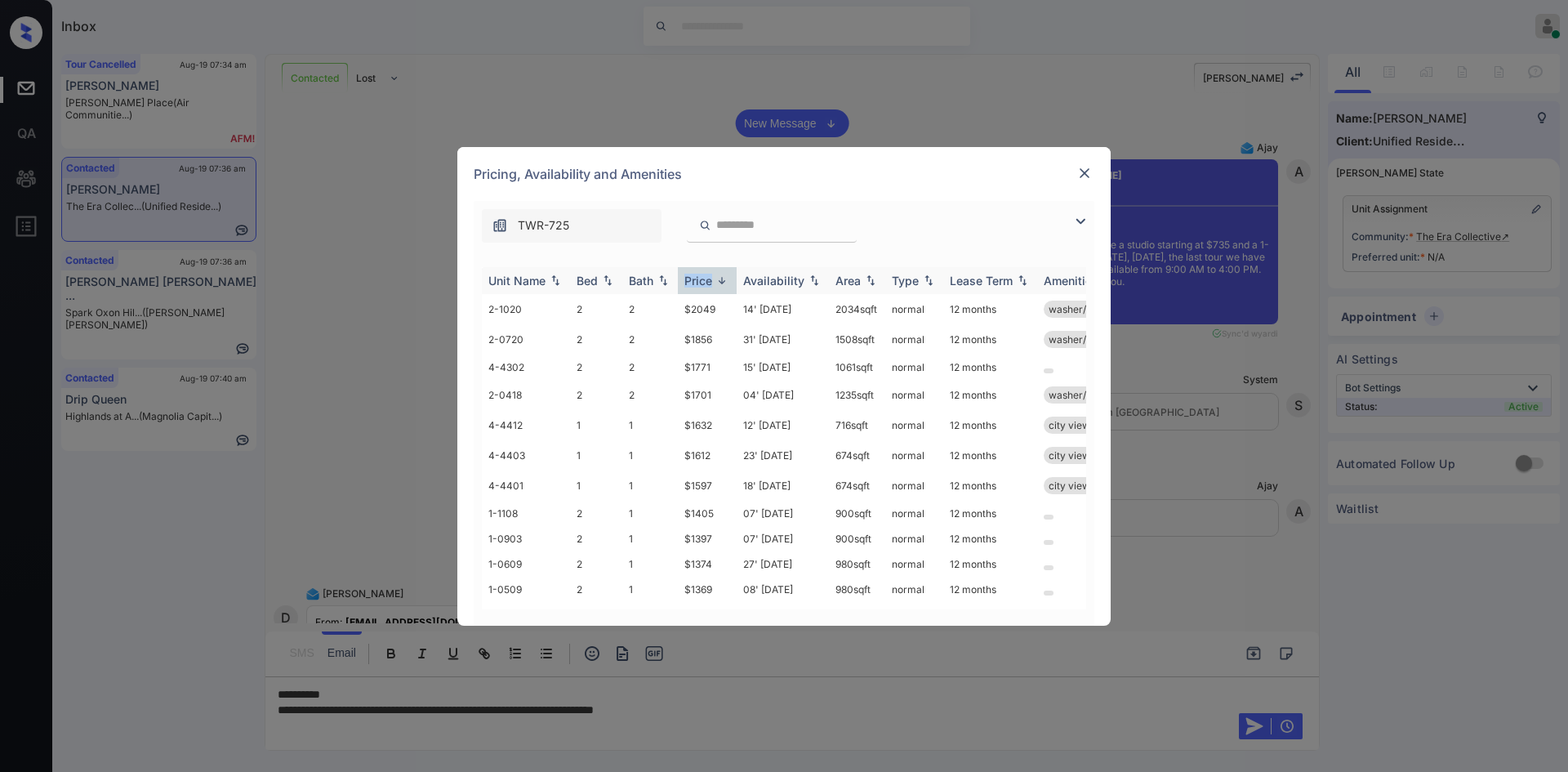
click at [705, 283] on div "Price" at bounding box center [698, 281] width 28 height 14
click at [704, 308] on td "$735" at bounding box center [707, 307] width 59 height 25
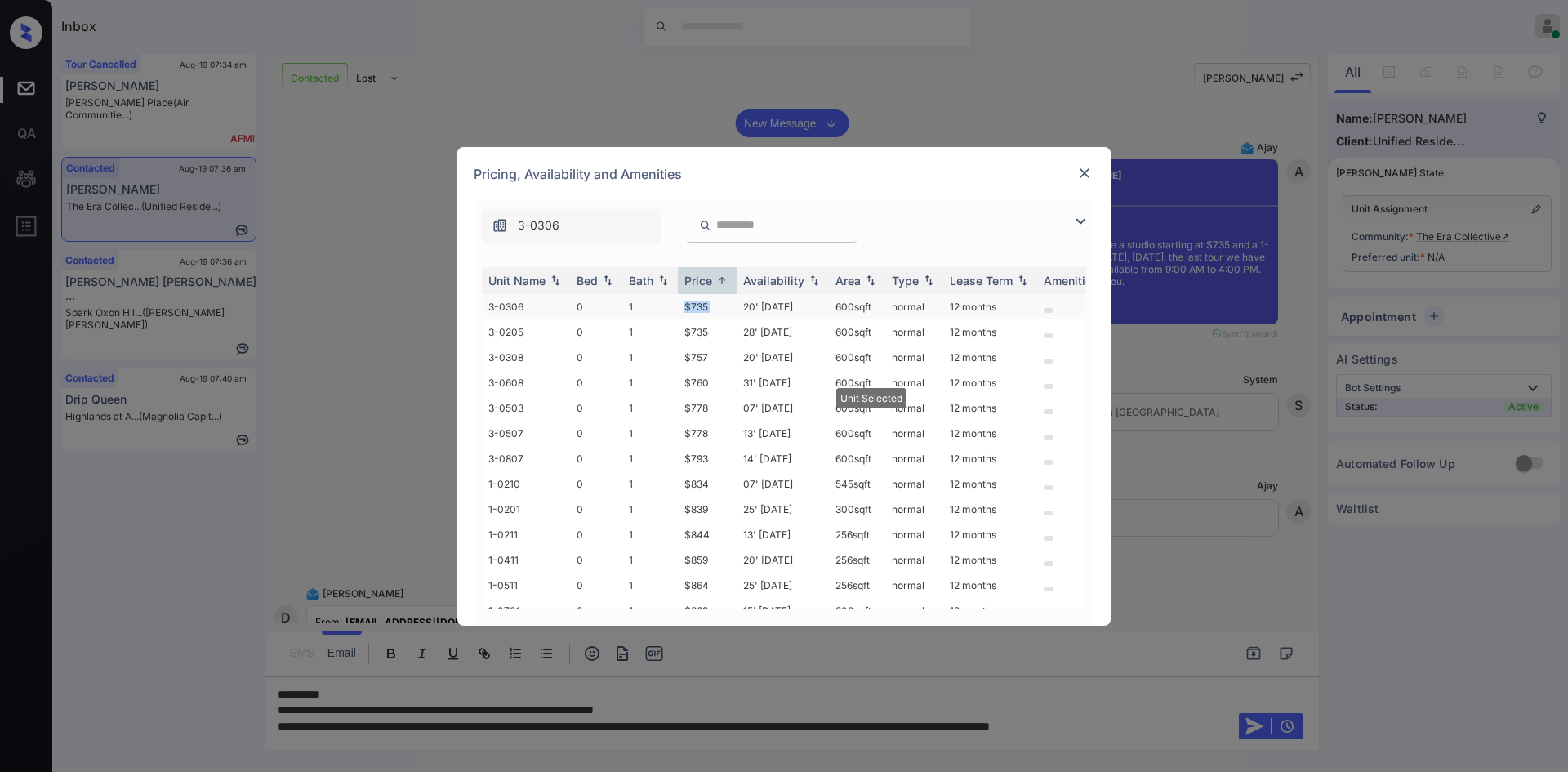
click at [704, 308] on td "$735" at bounding box center [707, 307] width 59 height 25
click at [1086, 174] on img at bounding box center [1084, 173] width 16 height 16
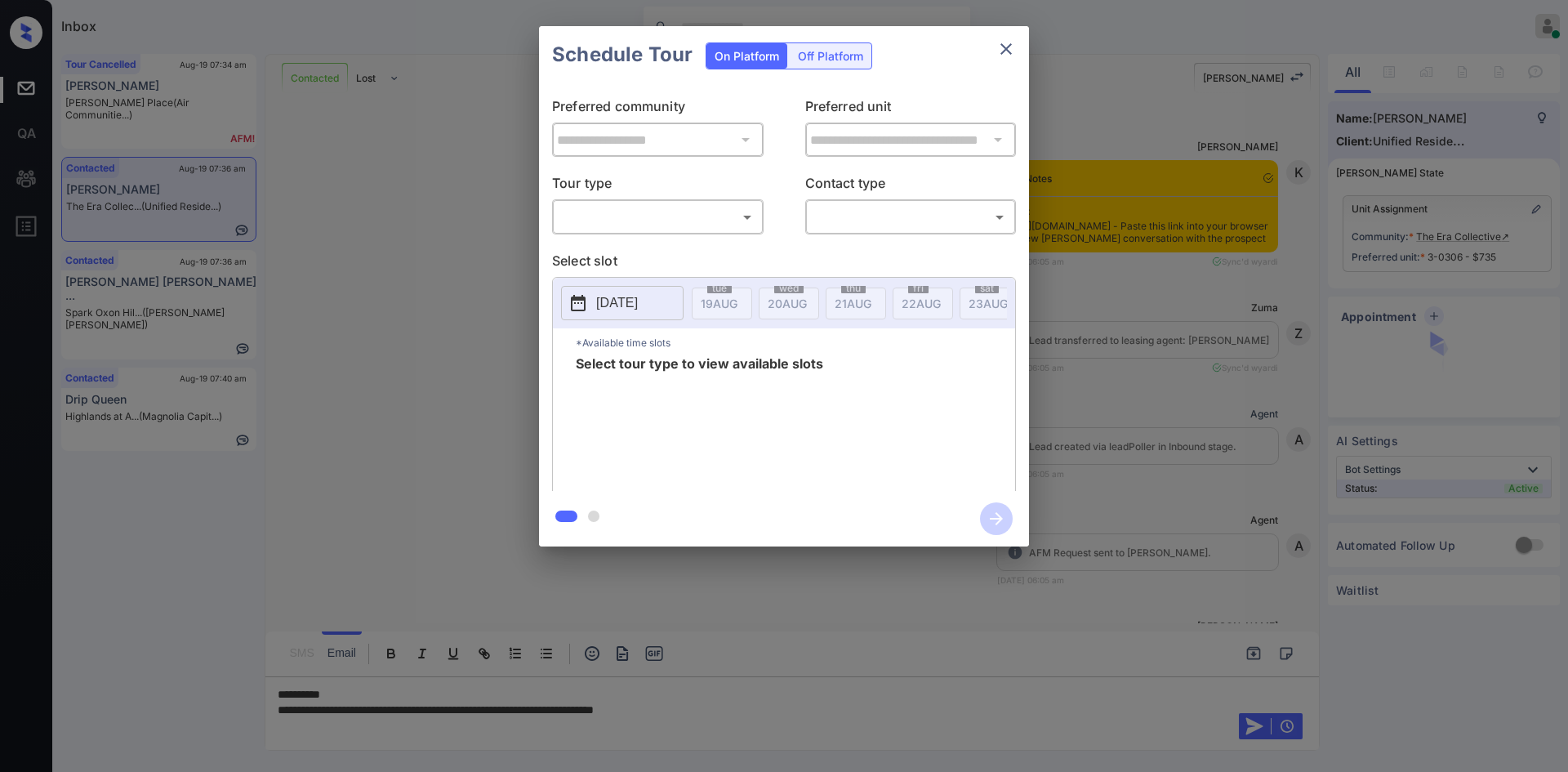
scroll to position [1708, 0]
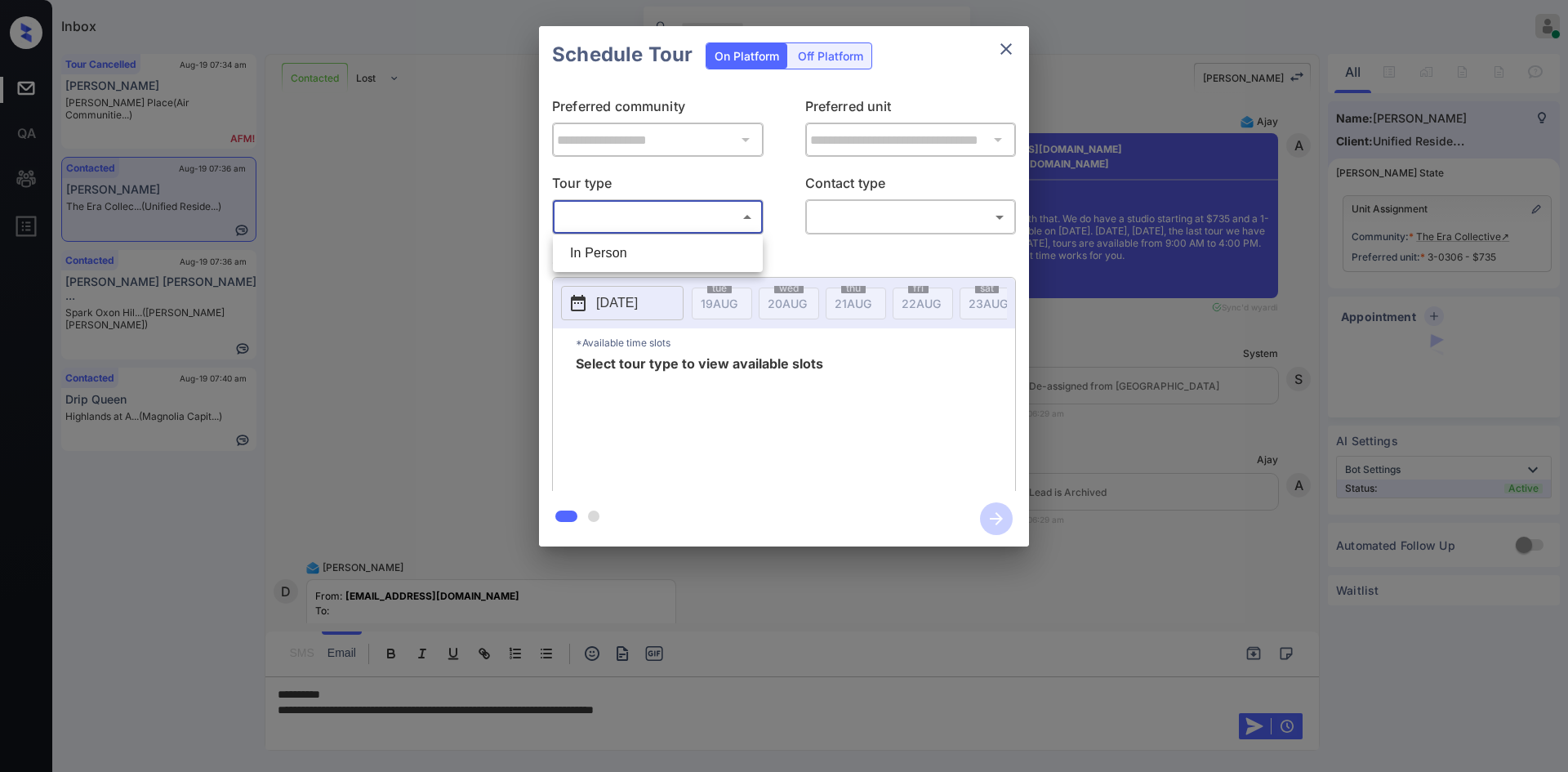
click at [684, 216] on body "Inbox Mukesh Online Set yourself offline Set yourself on break Profile Switch t…" at bounding box center [784, 386] width 1568 height 772
click at [637, 248] on li "In Person" at bounding box center [658, 252] width 201 height 29
type input "********"
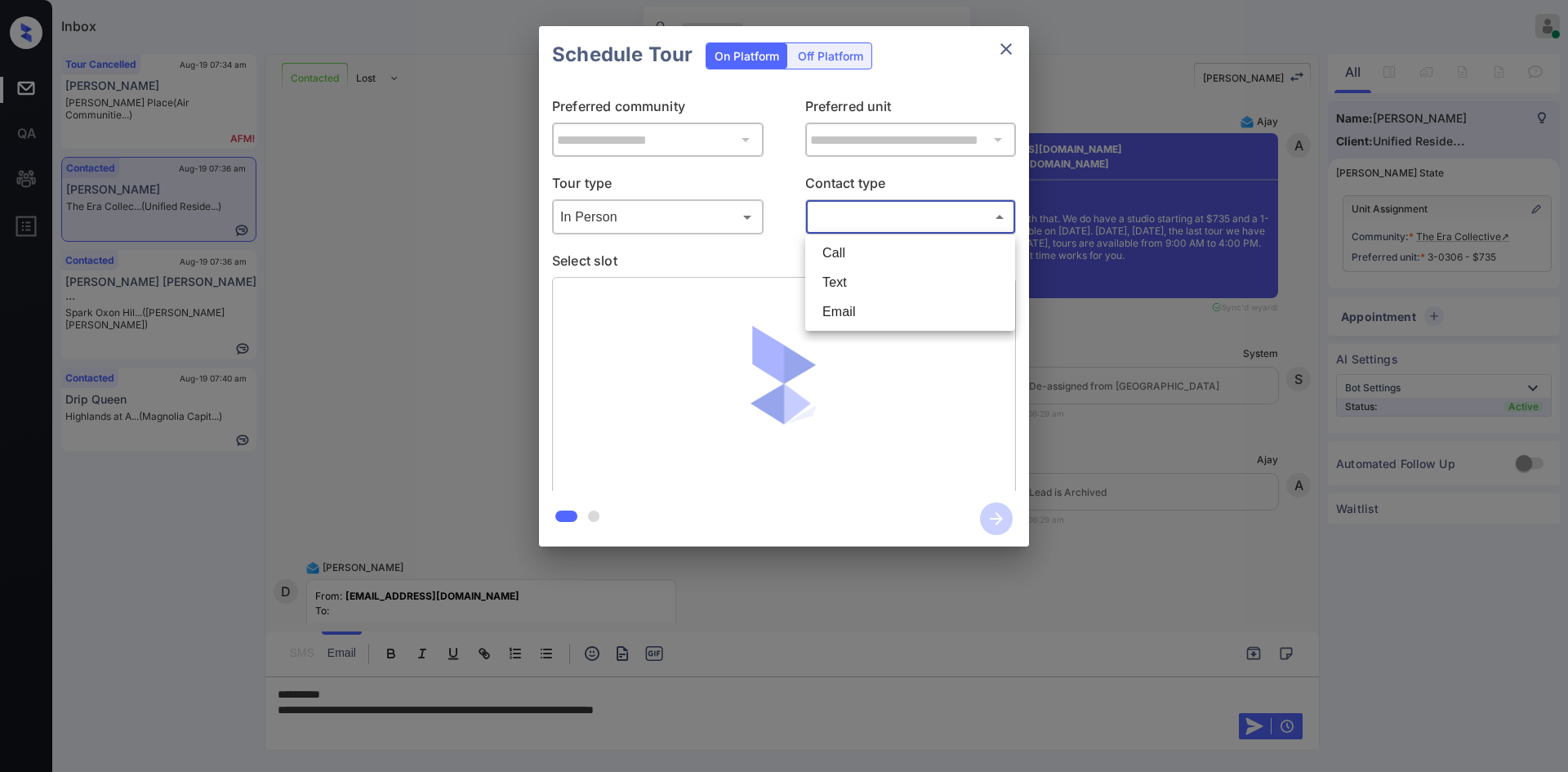
click at [903, 218] on body "Inbox Mukesh Online Set yourself offline Set yourself on break Profile Switch t…" at bounding box center [784, 386] width 1568 height 772
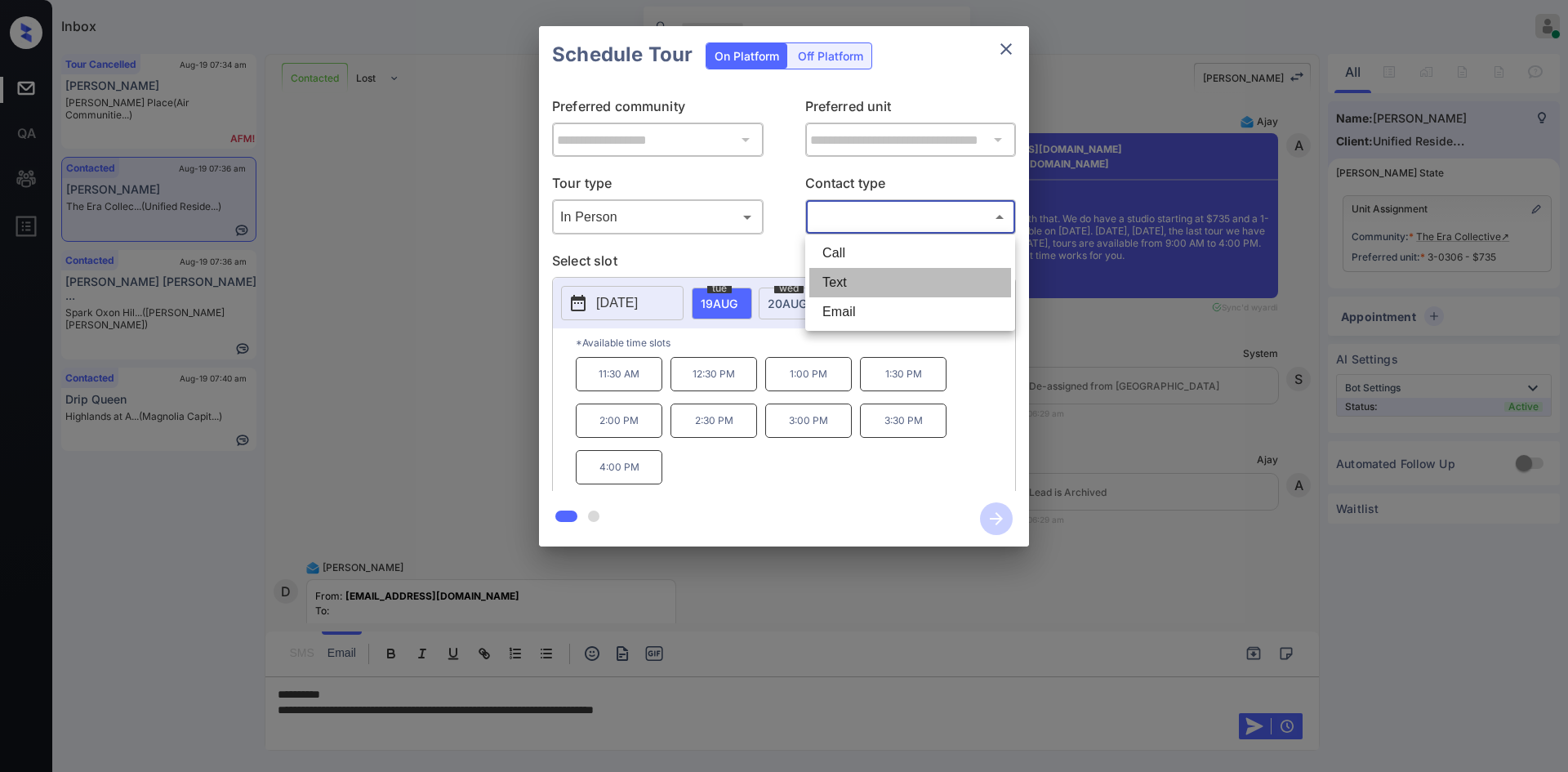
click at [848, 276] on li "Text" at bounding box center [910, 282] width 201 height 29
type input "****"
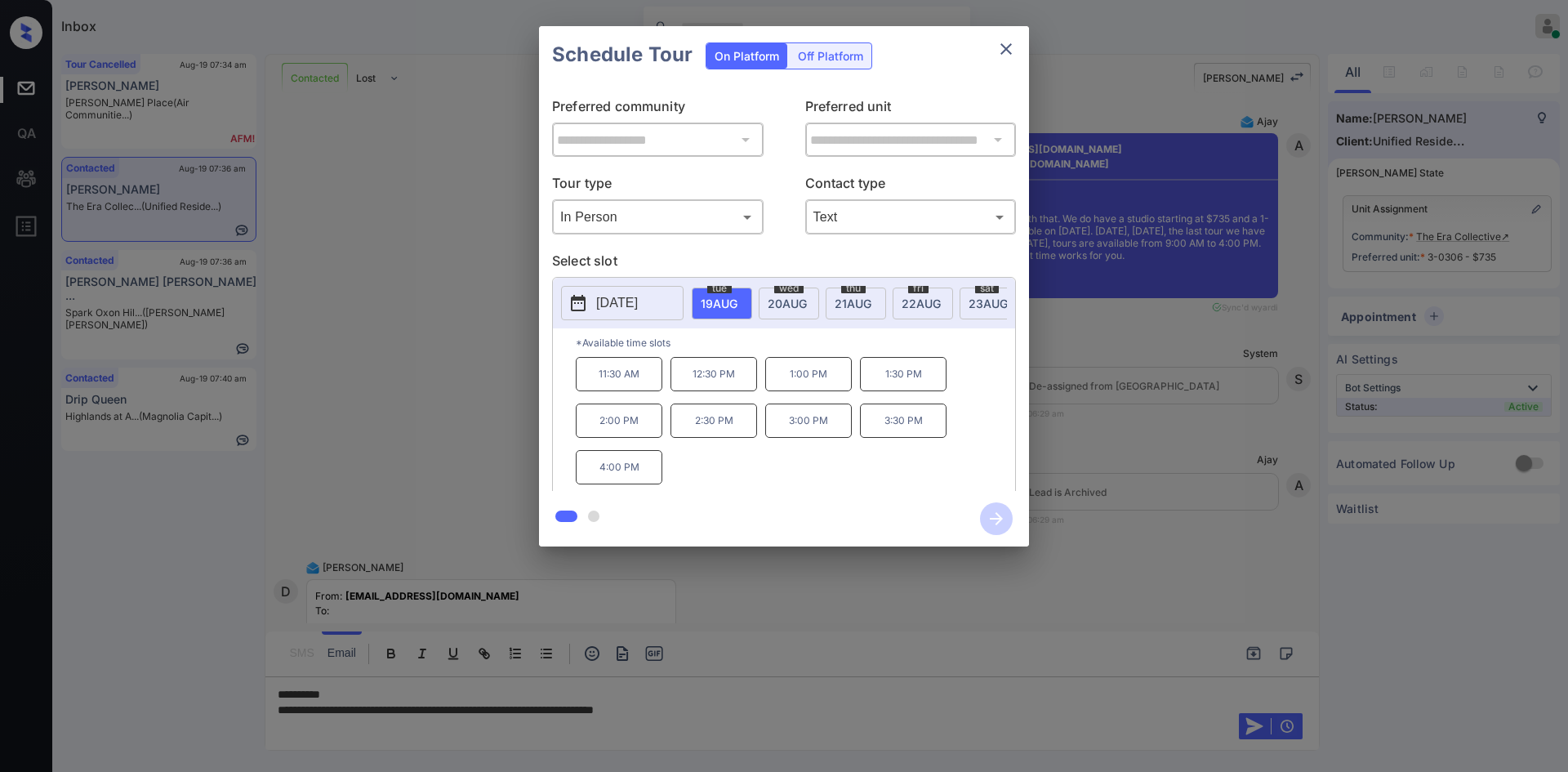
click at [737, 300] on span "22 AUG" at bounding box center [718, 303] width 37 height 14
click at [613, 382] on p "9:00 AM" at bounding box center [619, 374] width 86 height 34
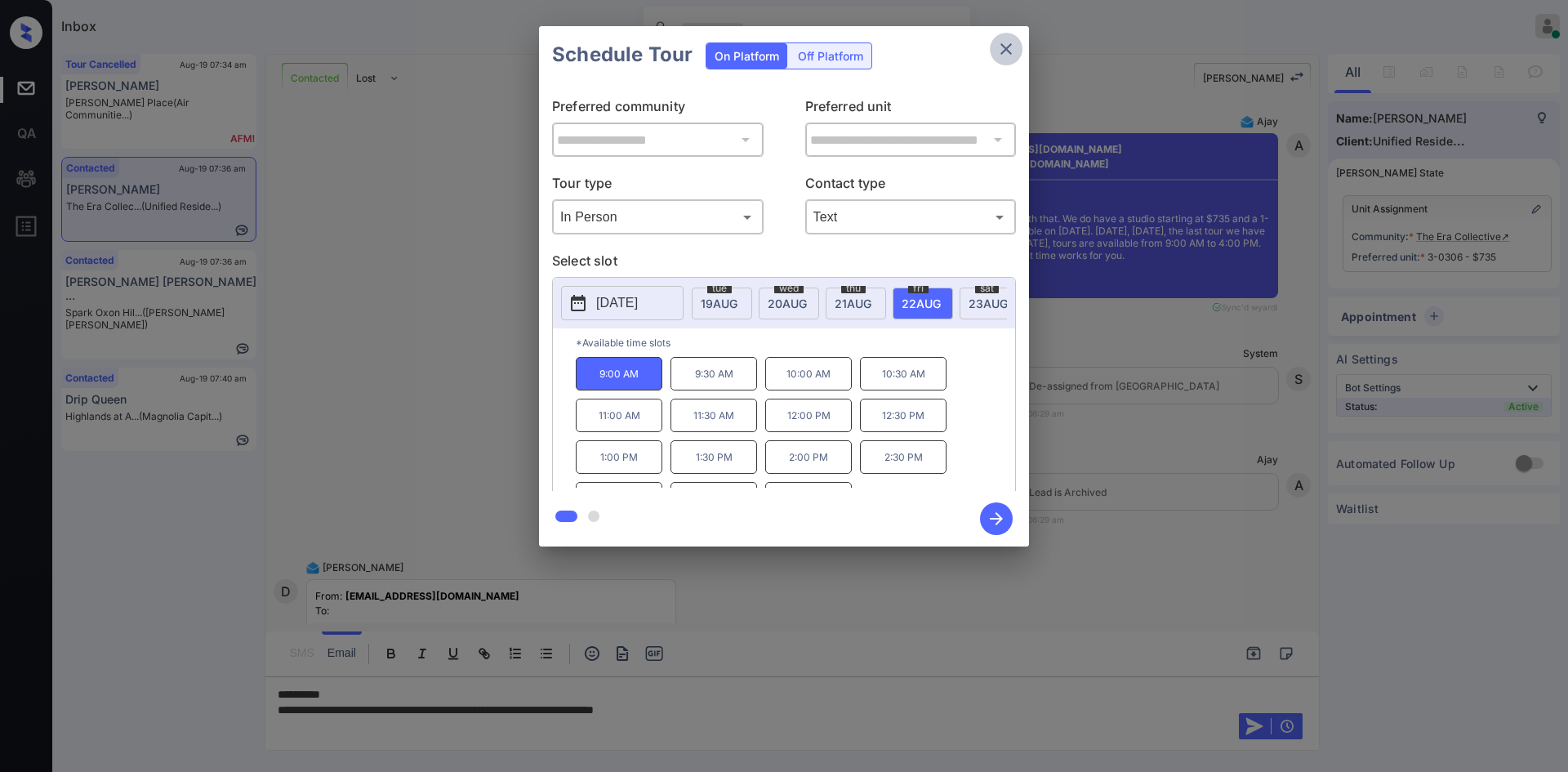
click at [1011, 44] on icon "close" at bounding box center [1006, 49] width 12 height 12
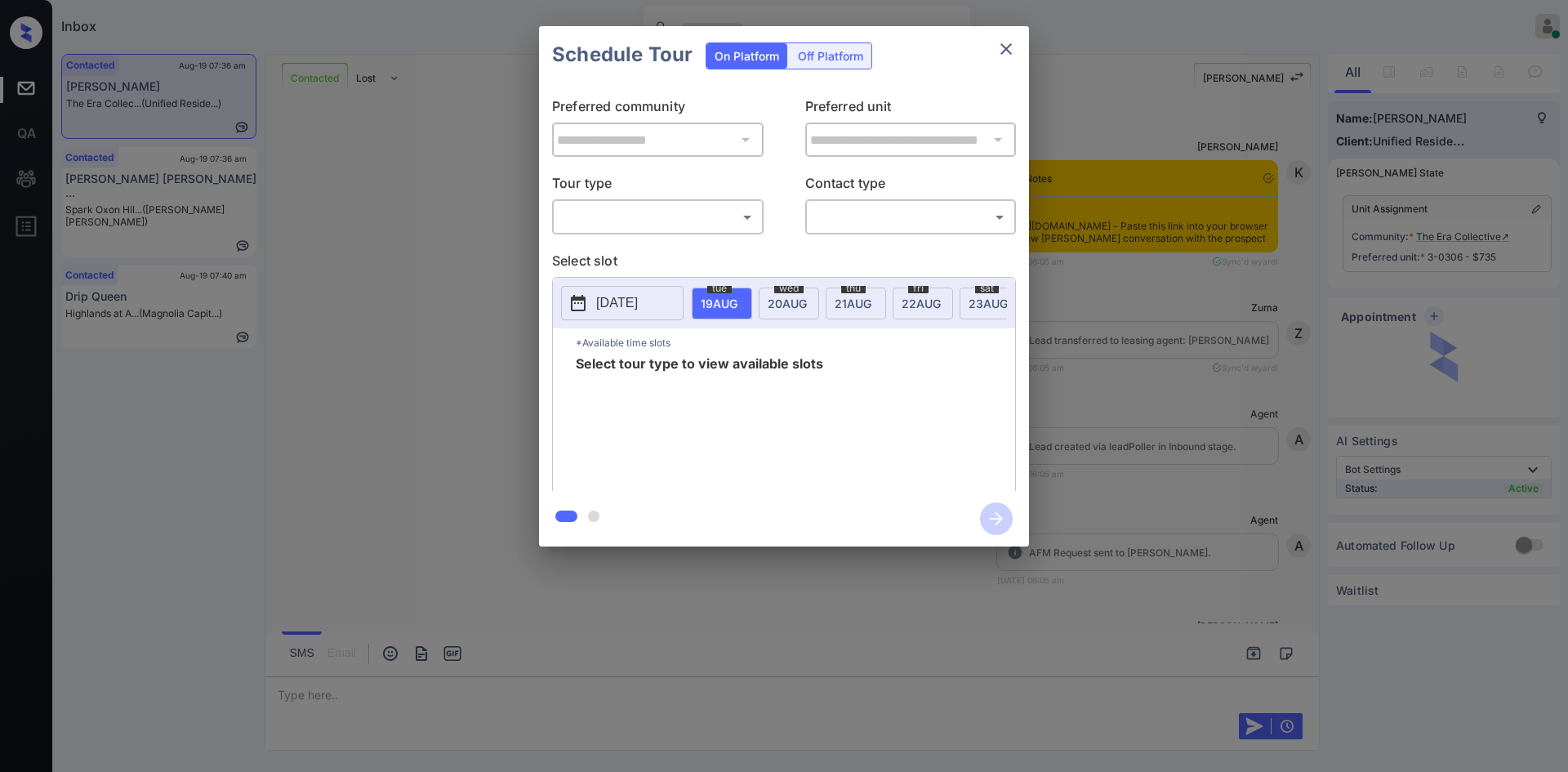
scroll to position [1708, 0]
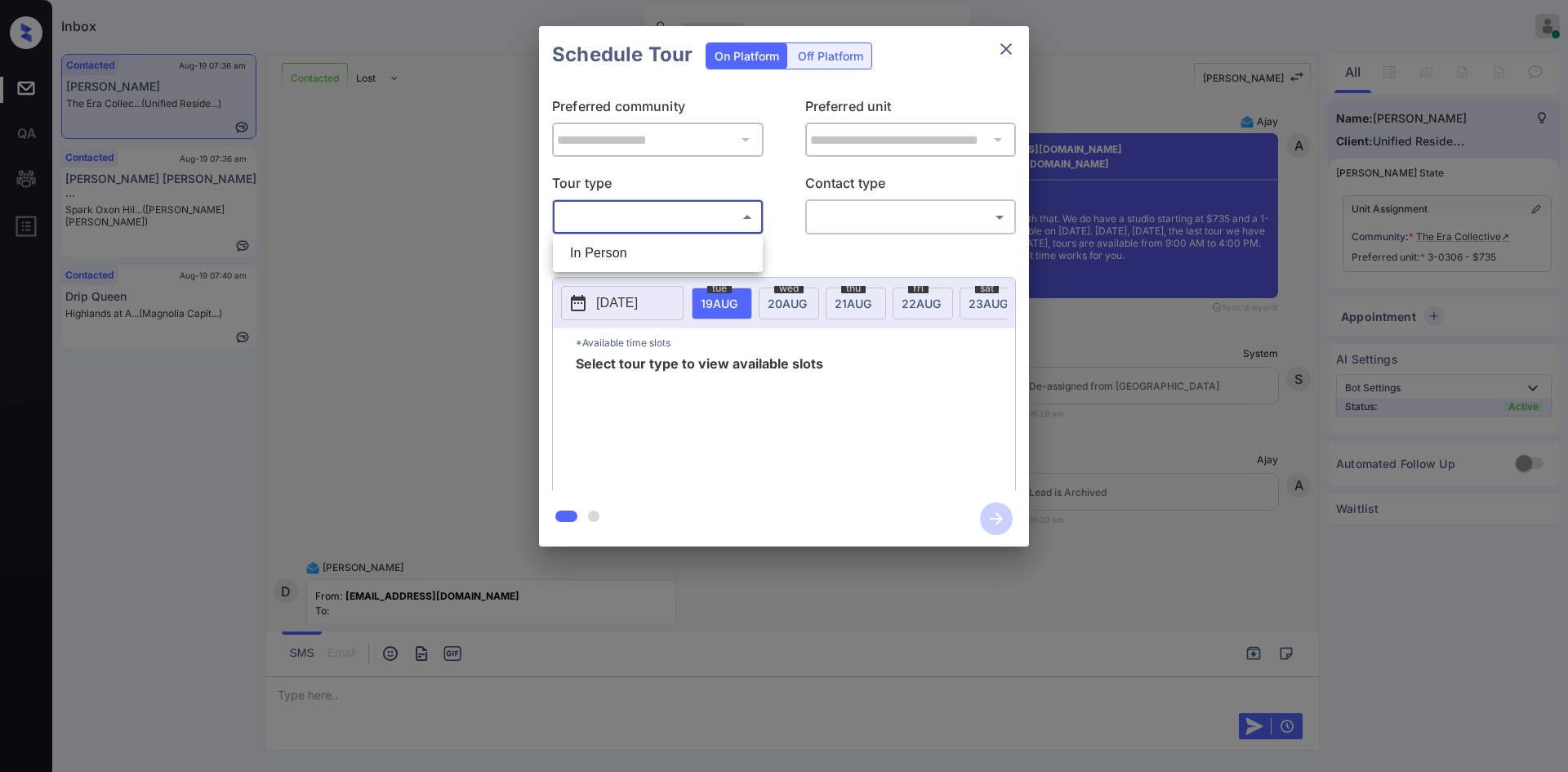
click at [685, 212] on body "Inbox Mukesh Online Set yourself offline Set yourself on break Profile Switch t…" at bounding box center [784, 386] width 1568 height 772
click at [595, 246] on li "In Person" at bounding box center [658, 252] width 201 height 29
type input "********"
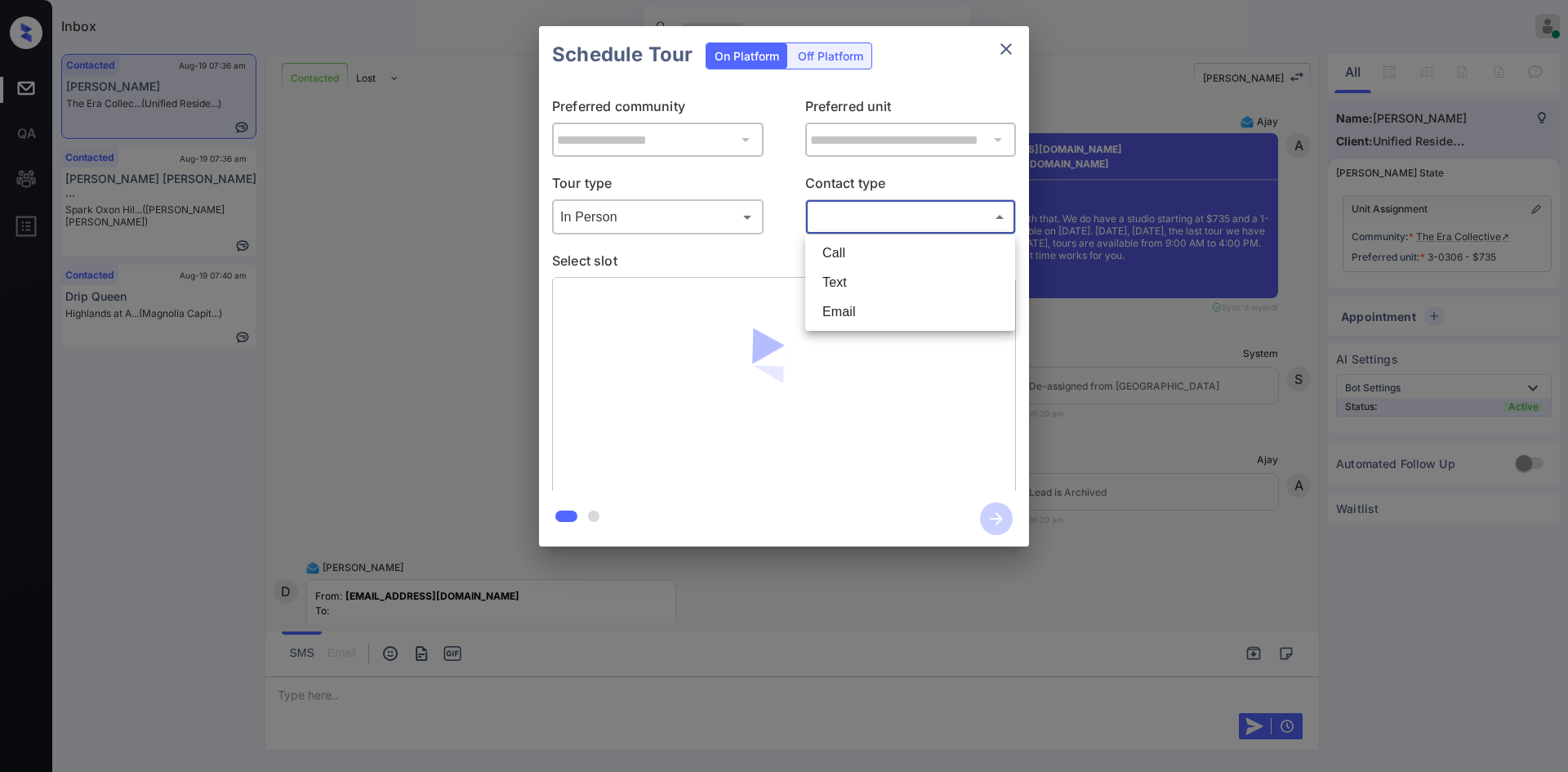
drag, startPoint x: 864, startPoint y: 211, endPoint x: 838, endPoint y: 284, distance: 77.5
click at [838, 284] on body "Inbox Mukesh Online Set yourself offline Set yourself on break Profile Switch t…" at bounding box center [784, 386] width 1568 height 772
click at [838, 284] on li "Text" at bounding box center [910, 282] width 201 height 29
type input "****"
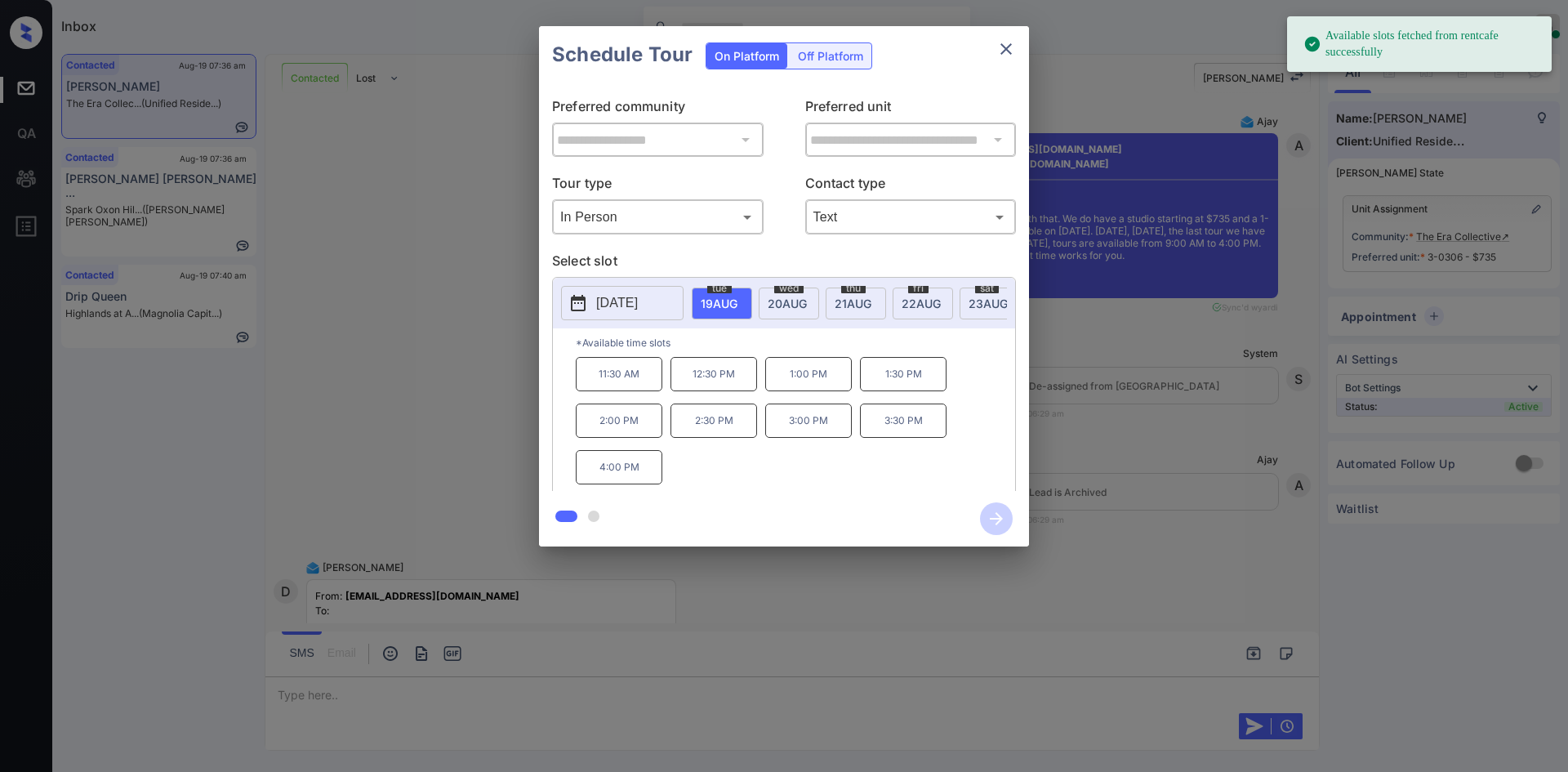
click at [905, 312] on div "fri 22 AUG" at bounding box center [923, 303] width 61 height 32
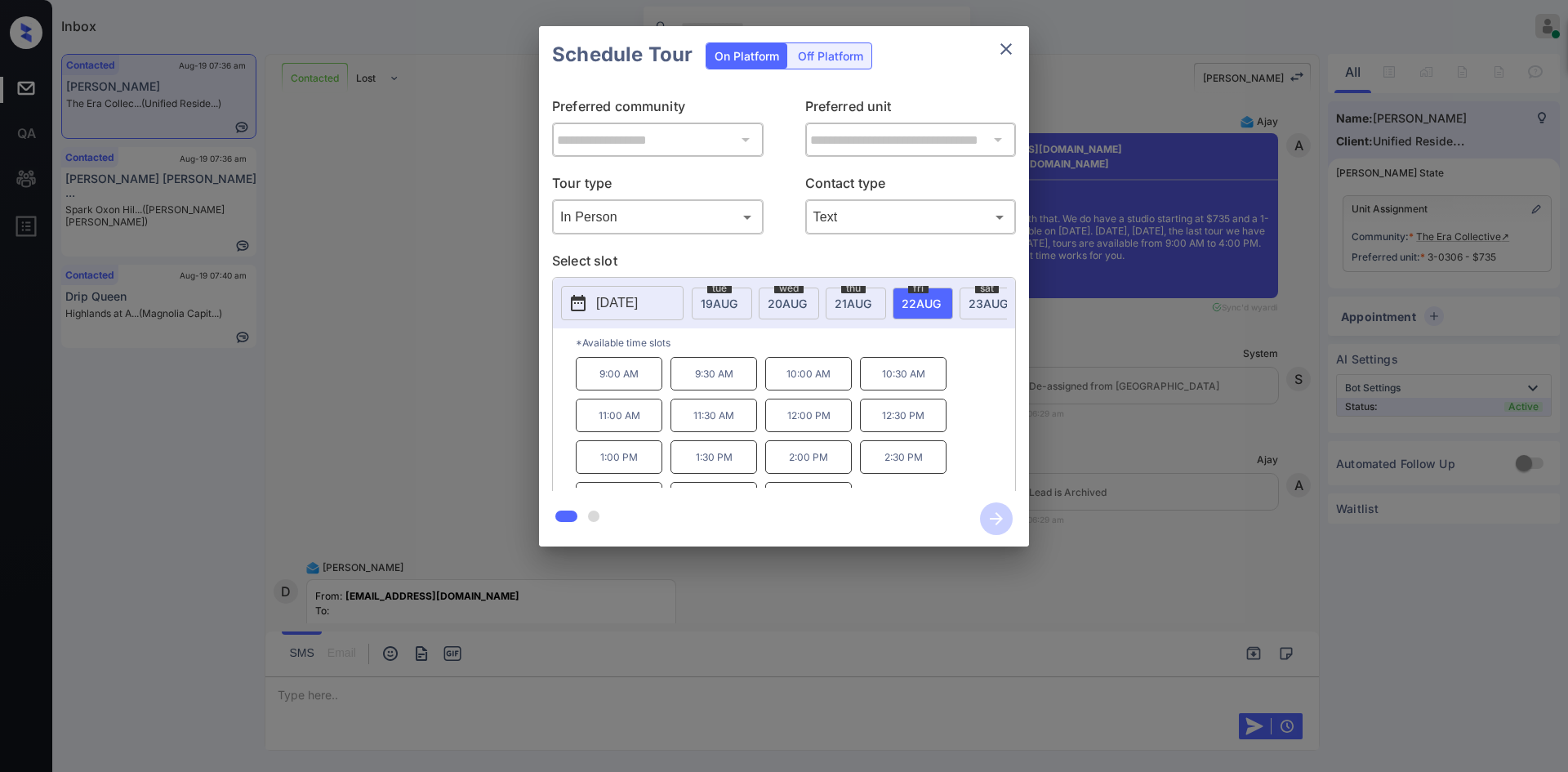
click at [597, 384] on p "9:00 AM" at bounding box center [619, 374] width 86 height 34
click at [997, 519] on icon "button" at bounding box center [996, 518] width 13 height 13
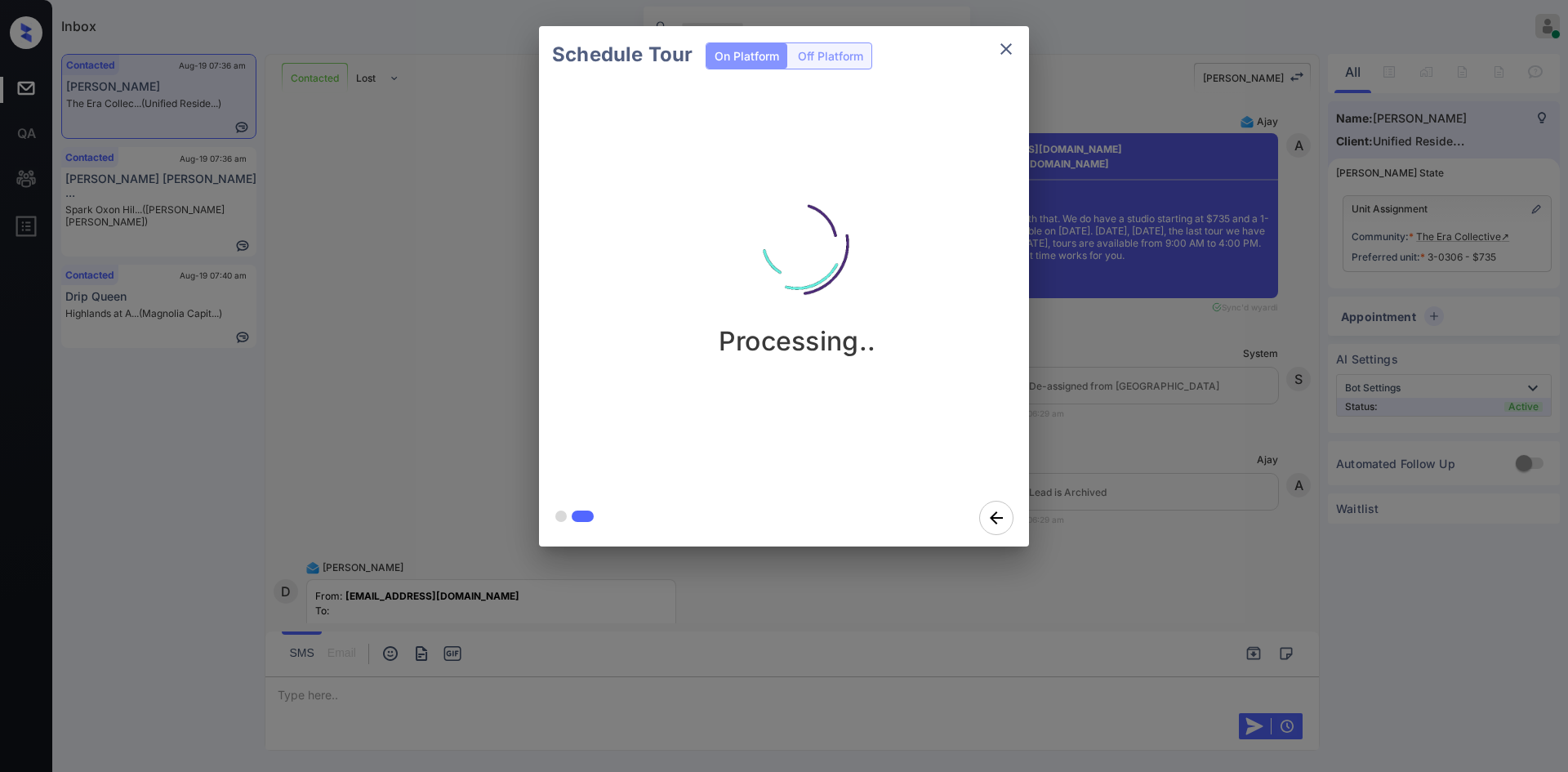
click at [1117, 114] on div "Schedule Tour On Platform Off Platform Processing.." at bounding box center [784, 286] width 1568 height 572
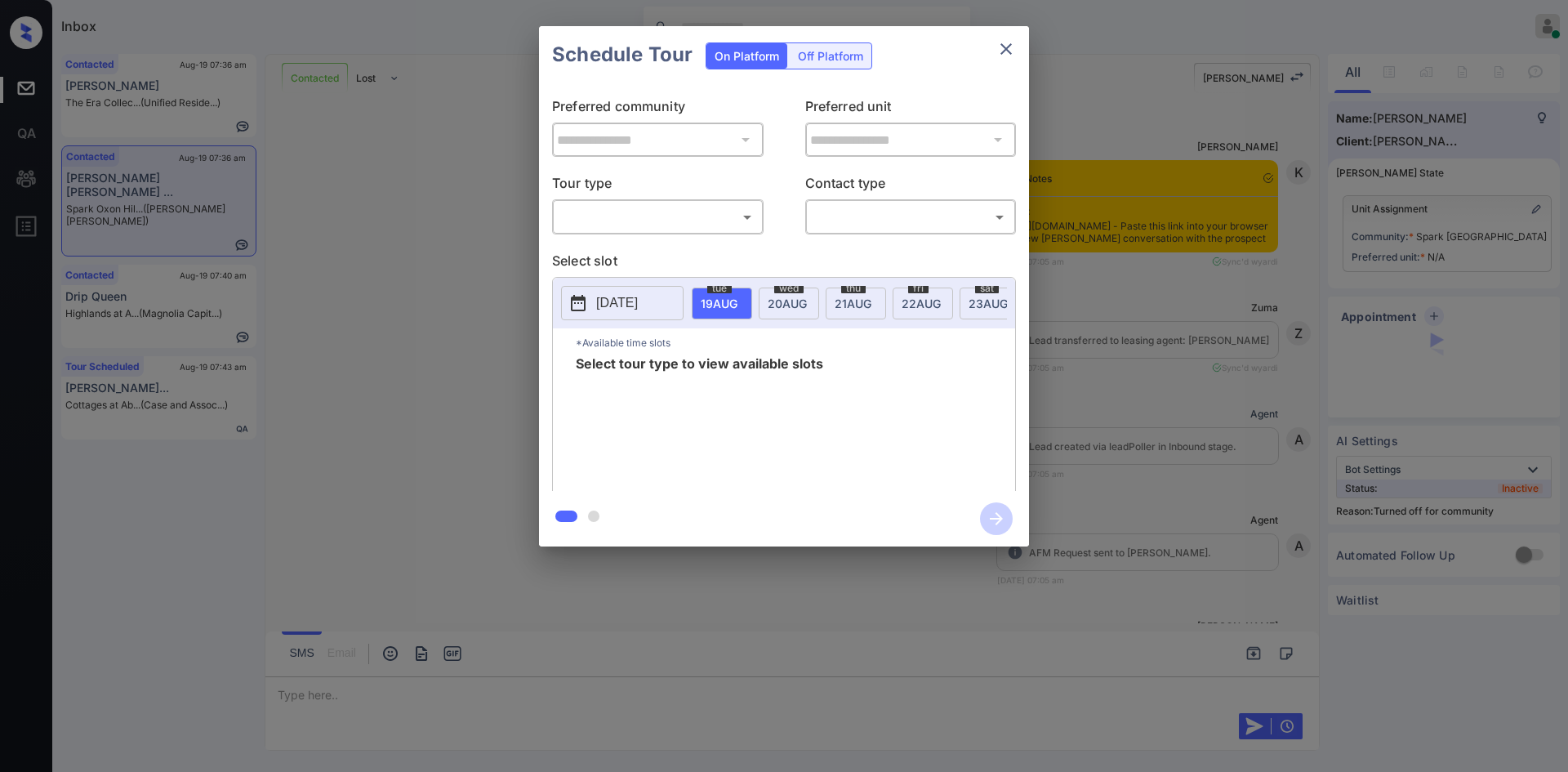
scroll to position [900, 0]
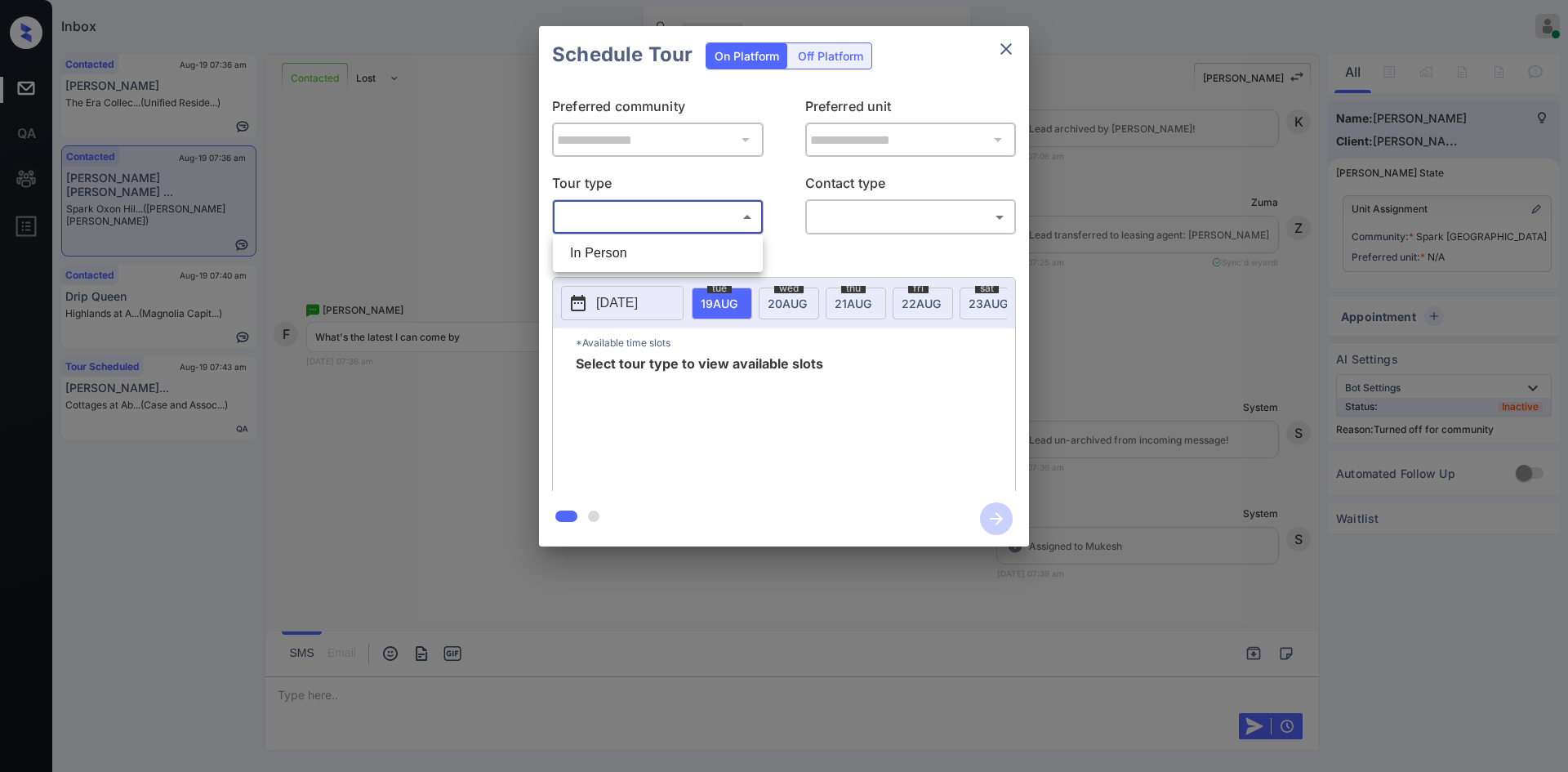
click at [729, 206] on body "Inbox Mukesh Online Set yourself offline Set yourself on break Profile Switch t…" at bounding box center [784, 386] width 1568 height 772
click at [653, 242] on li "In Person" at bounding box center [658, 252] width 201 height 29
type input "********"
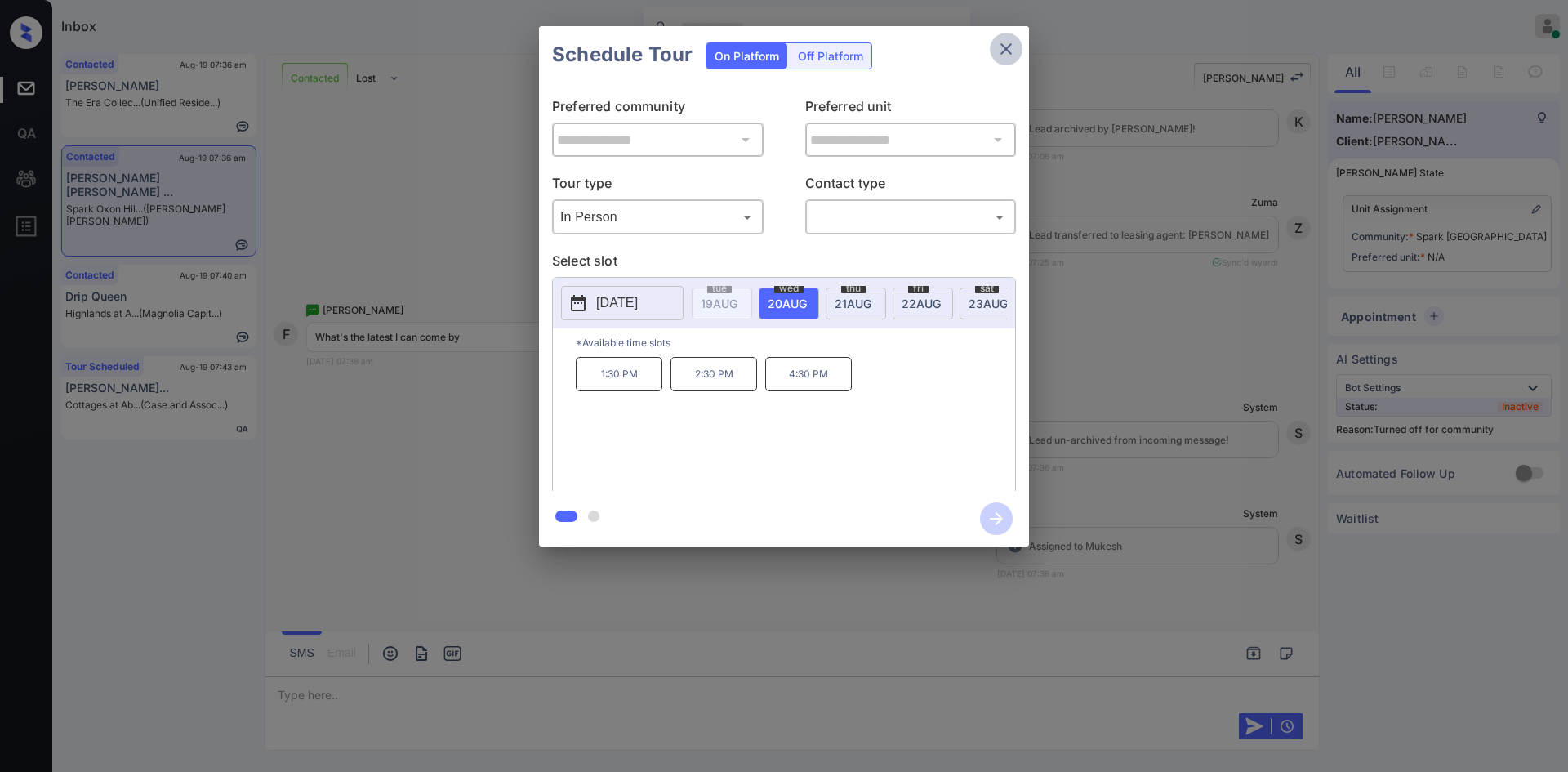
click at [1006, 44] on icon "close" at bounding box center [1006, 49] width 20 height 20
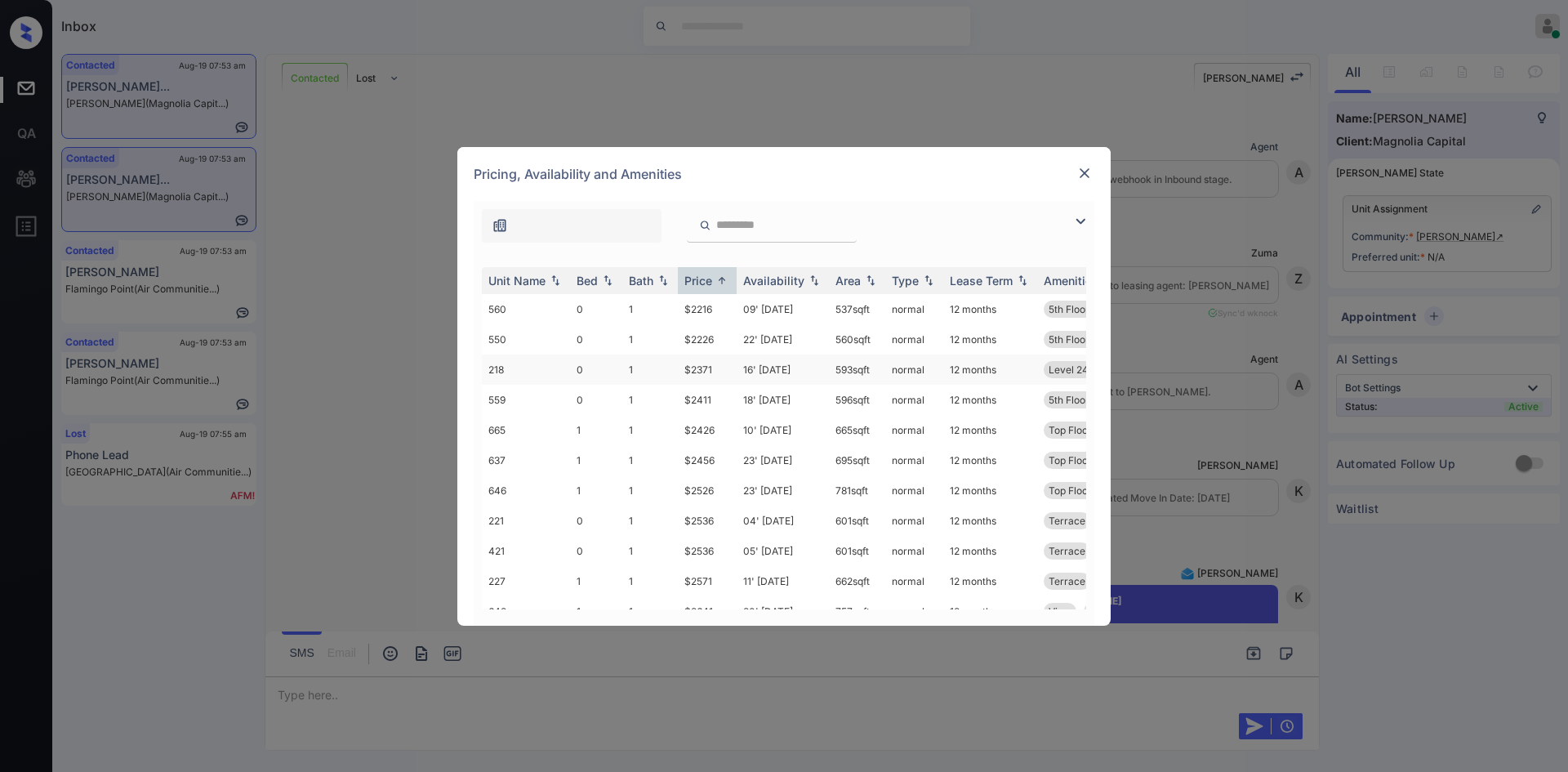
scroll to position [1196, 0]
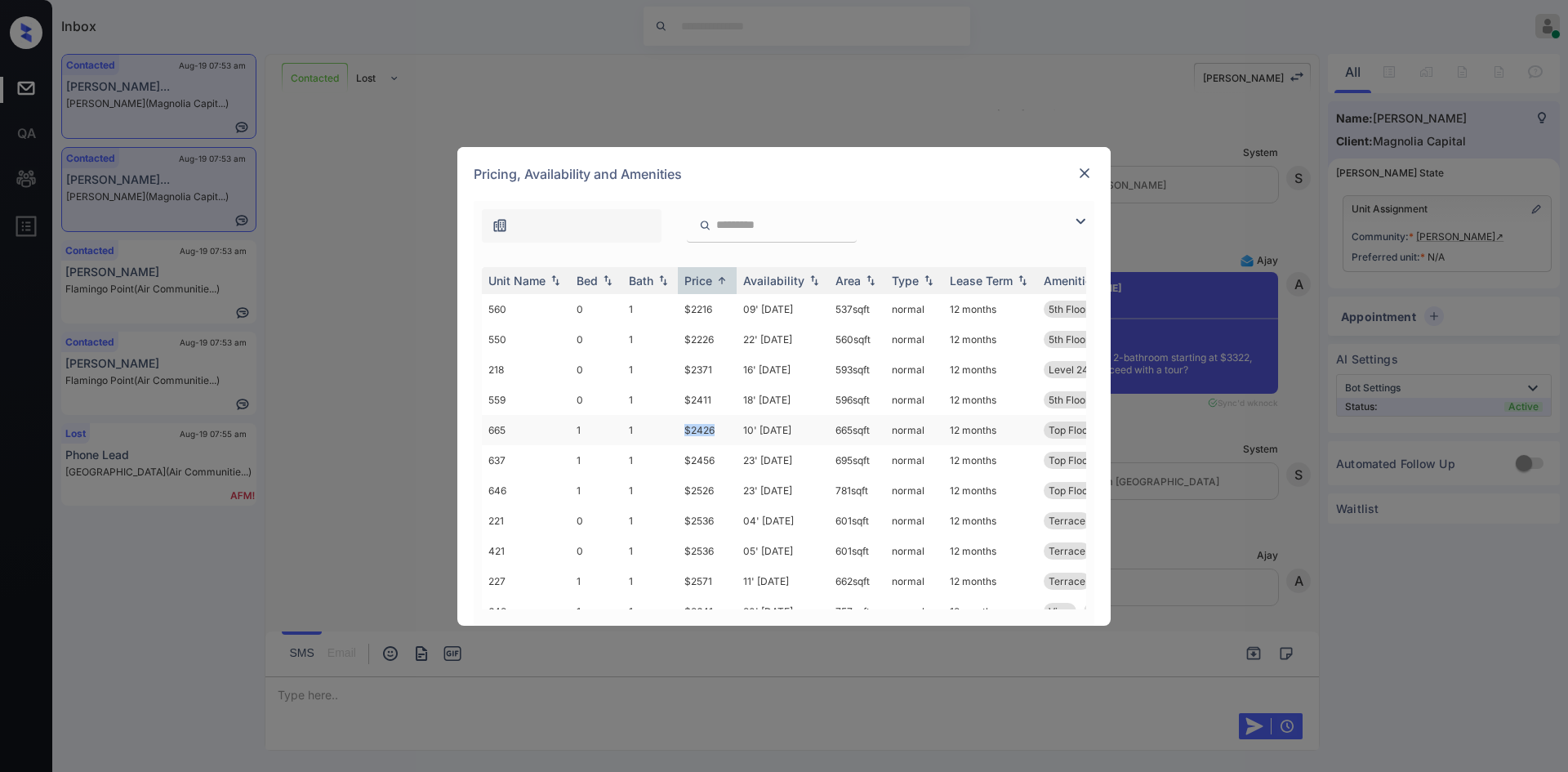
drag, startPoint x: 722, startPoint y: 426, endPoint x: 675, endPoint y: 427, distance: 47.0
click at [675, 427] on tr "665 1 1 $2426 10' Oct 25 665 sqft normal 12 months Top Floor" at bounding box center [907, 430] width 853 height 30
copy tr "$2426"
click at [1080, 169] on img at bounding box center [1084, 173] width 16 height 16
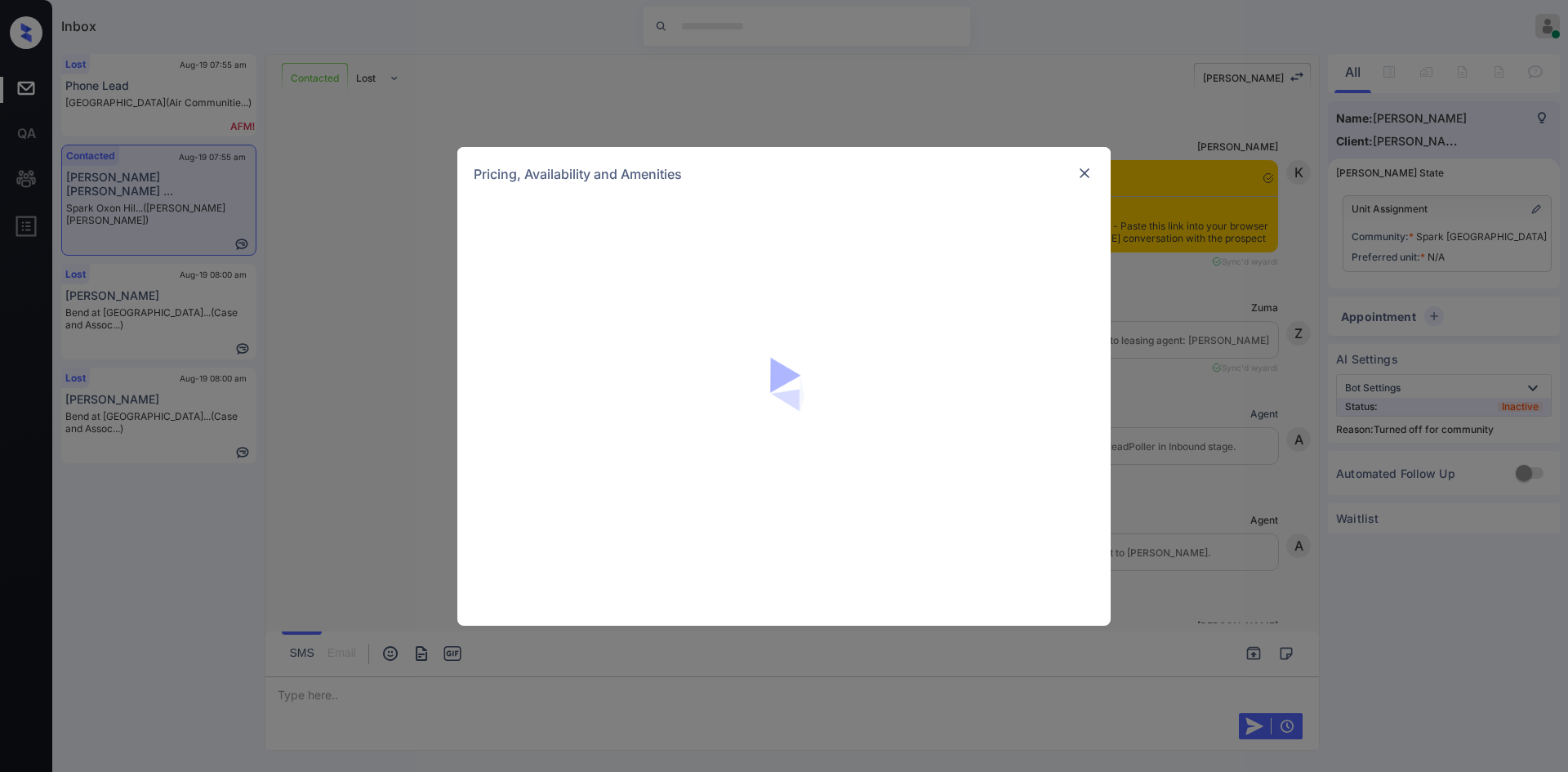
scroll to position [1533, 0]
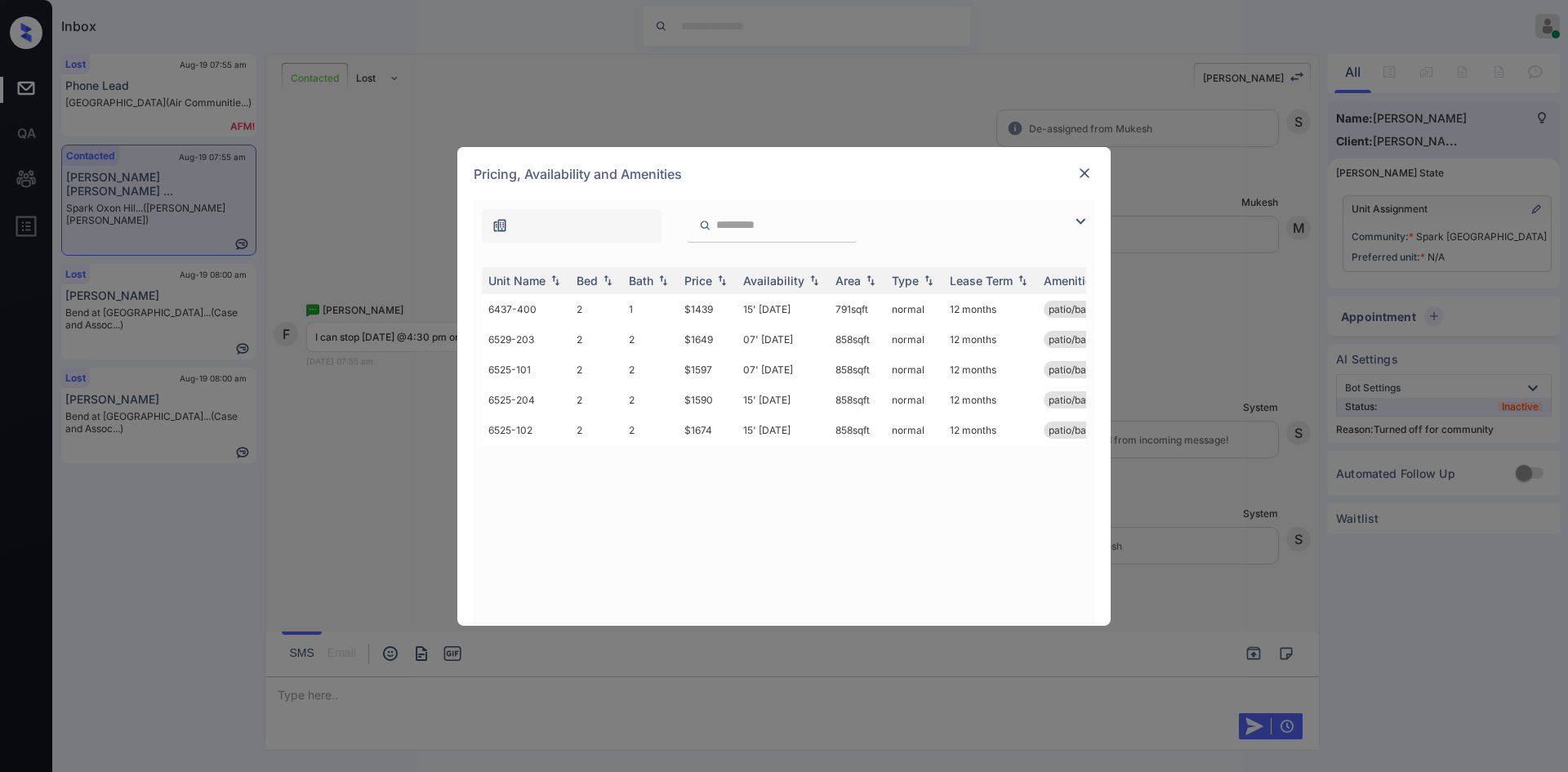
click at [1088, 176] on img at bounding box center [1084, 173] width 16 height 16
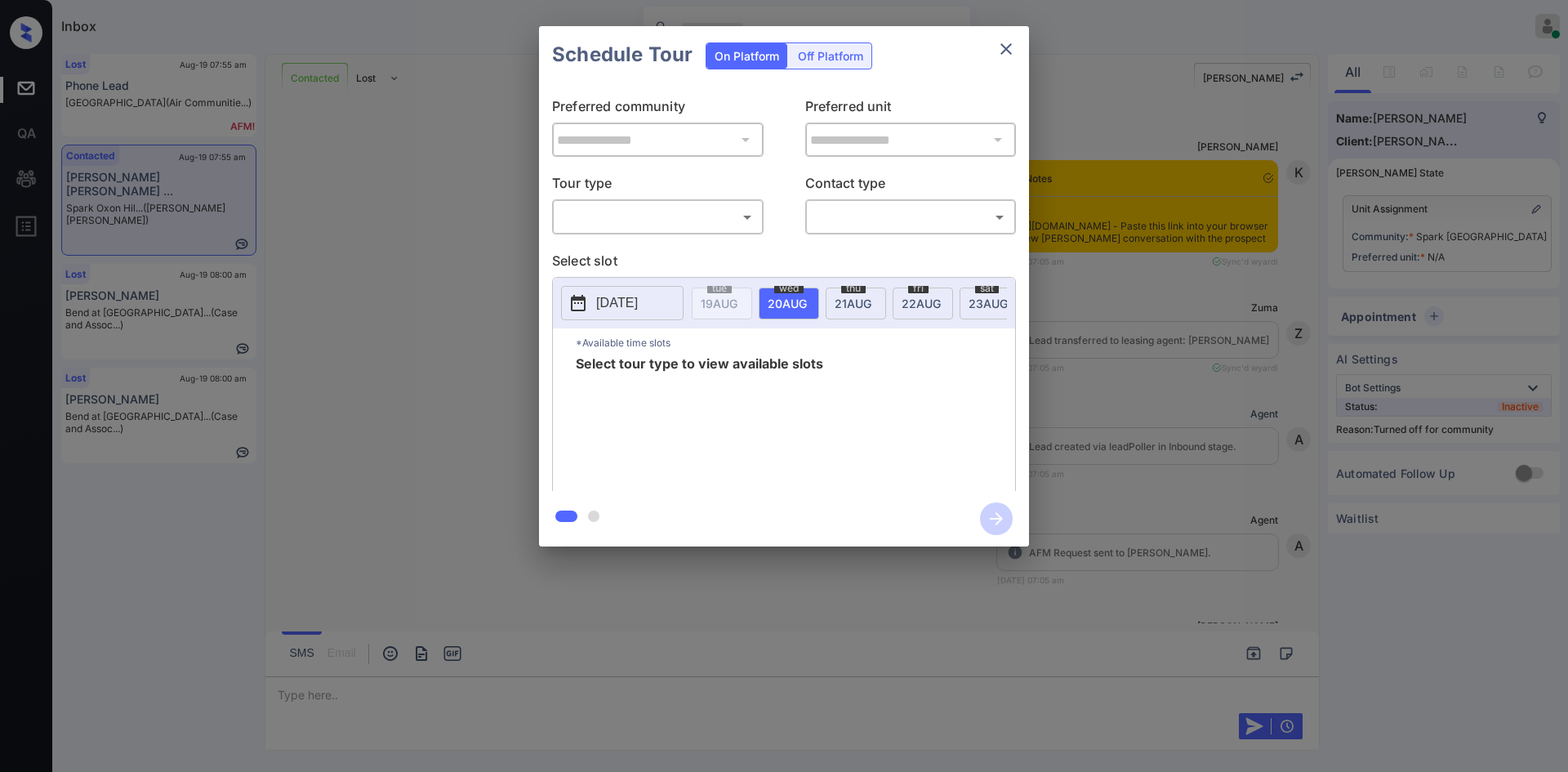
scroll to position [1533, 0]
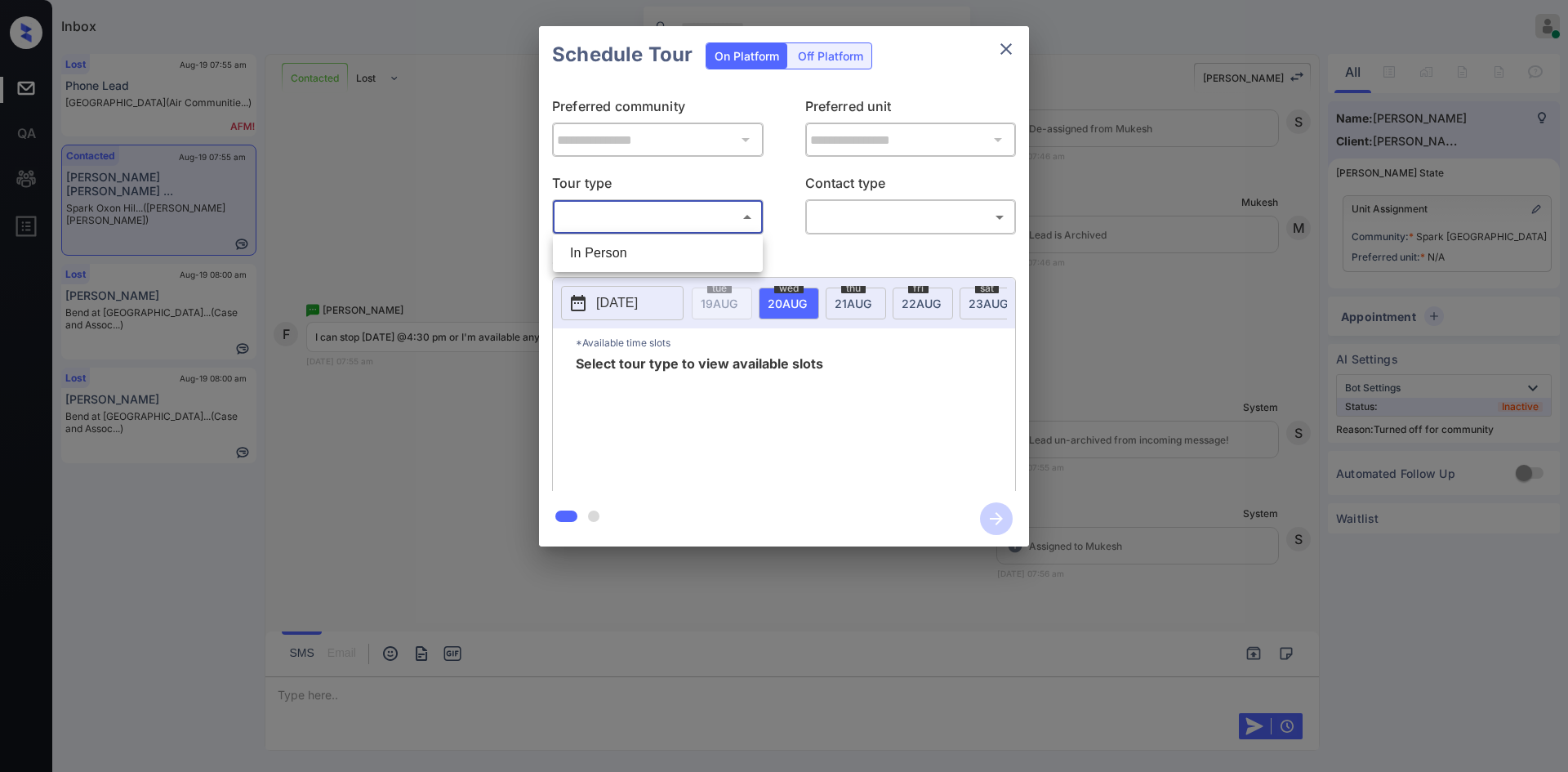
click at [718, 216] on body "Inbox Mukesh Online Set yourself offline Set yourself on break Profile Switch t…" at bounding box center [784, 386] width 1568 height 772
click at [614, 251] on li "In Person" at bounding box center [658, 252] width 201 height 29
type input "********"
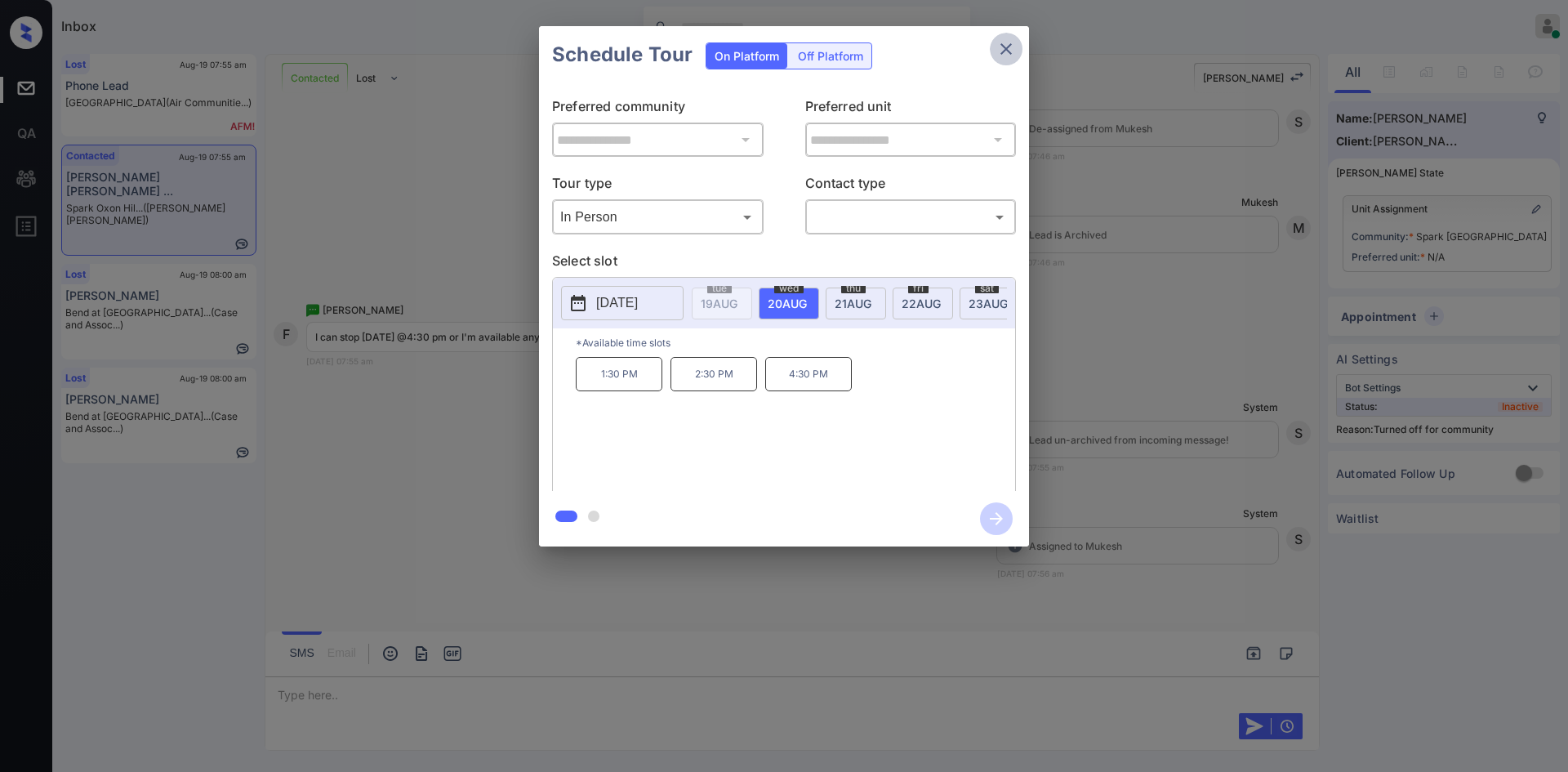
click at [1010, 45] on icon "close" at bounding box center [1006, 49] width 12 height 12
